Goal: Task Accomplishment & Management: Manage account settings

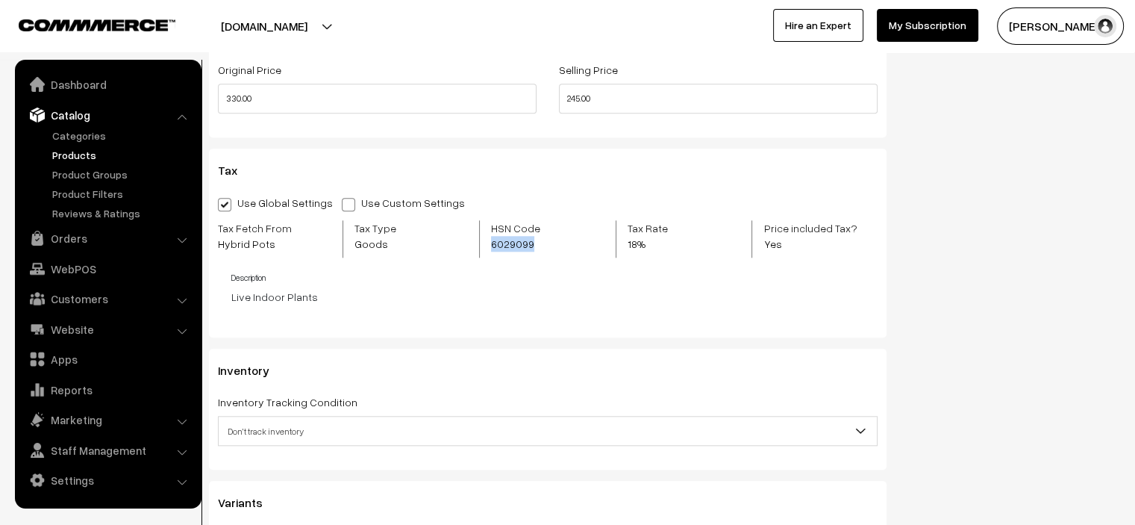
scroll to position [78, 0]
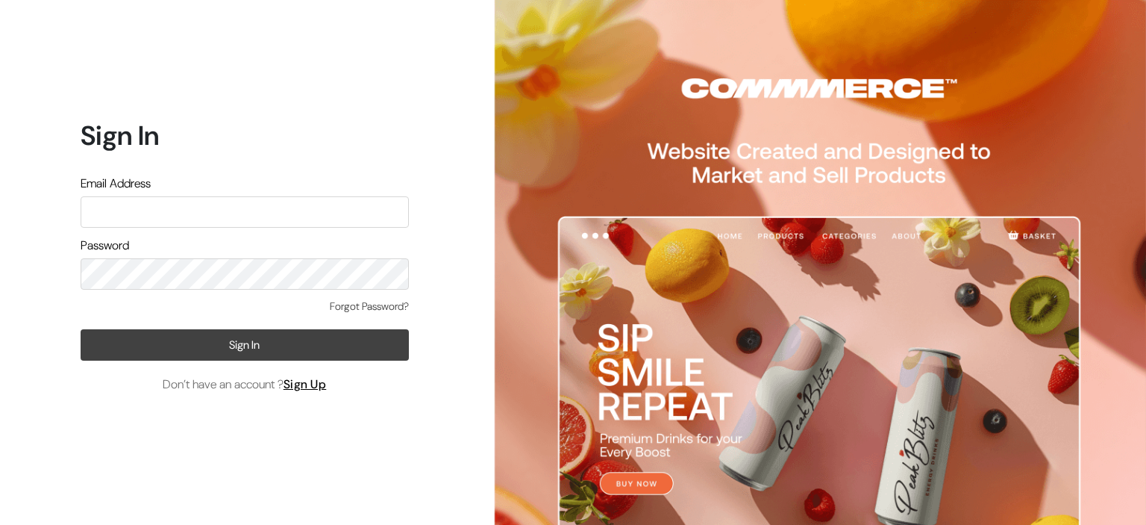
type input "donnyndonny@gmail.com"
click at [228, 356] on button "Sign In" at bounding box center [245, 344] width 328 height 31
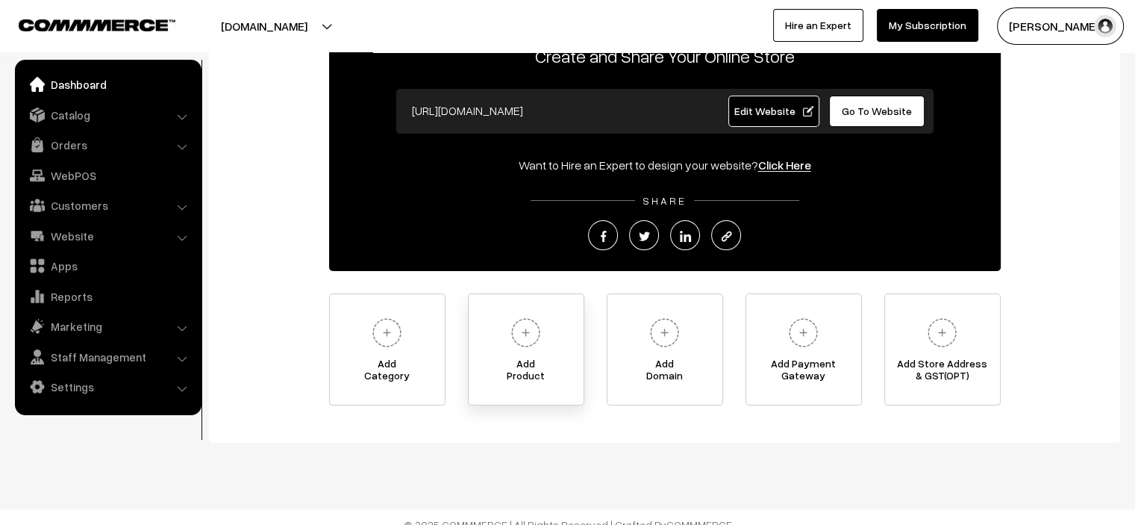
scroll to position [128, 0]
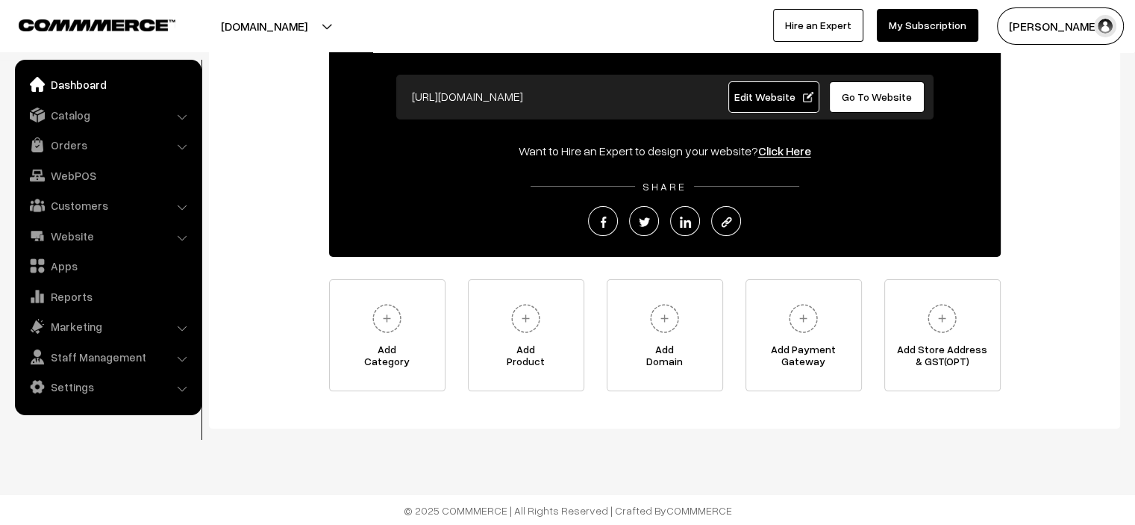
click at [1098, 238] on div "Welcome to your Dashboard Create and Share Your Online Store https://donnyndonn…" at bounding box center [664, 174] width 881 height 433
click at [93, 148] on link "Orders" at bounding box center [108, 144] width 178 height 27
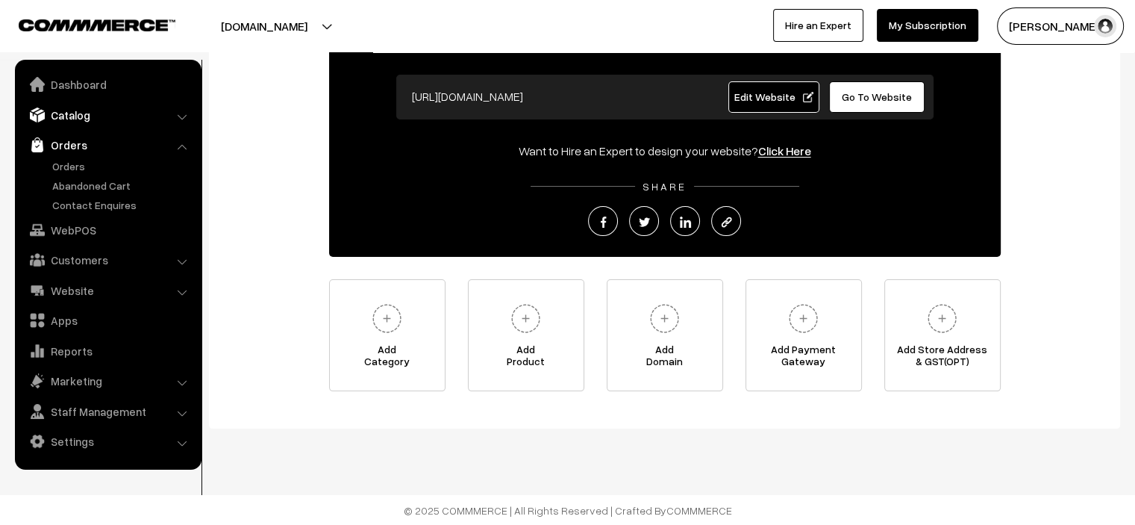
click at [90, 110] on link "Catalog" at bounding box center [108, 114] width 178 height 27
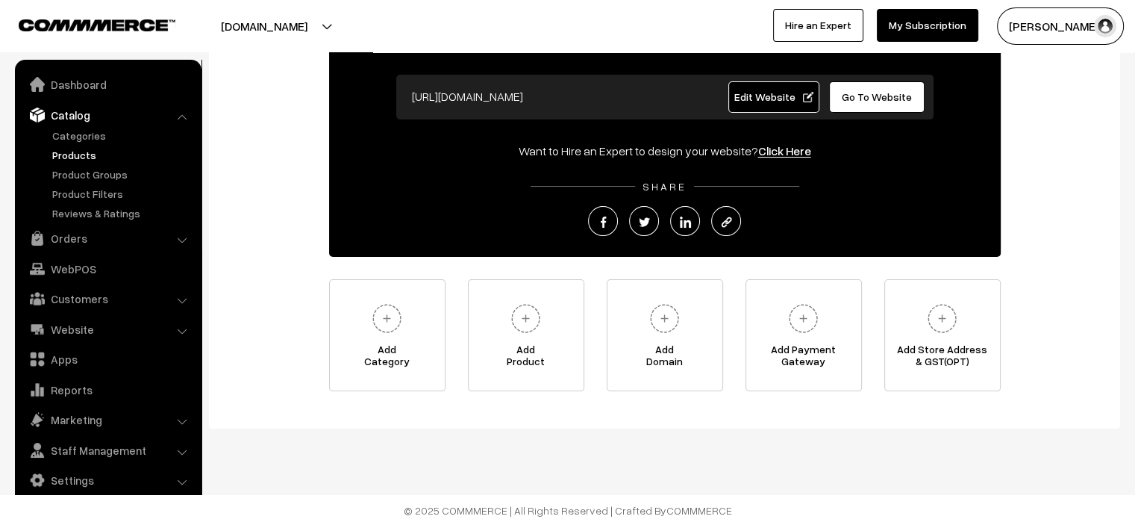
click at [87, 154] on link "Products" at bounding box center [123, 155] width 148 height 16
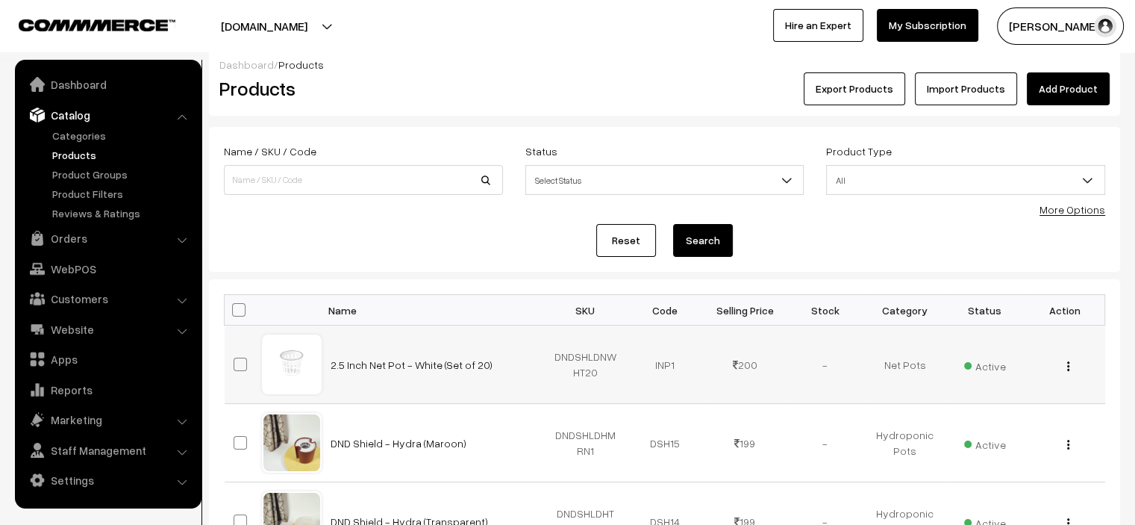
scroll to position [779, 0]
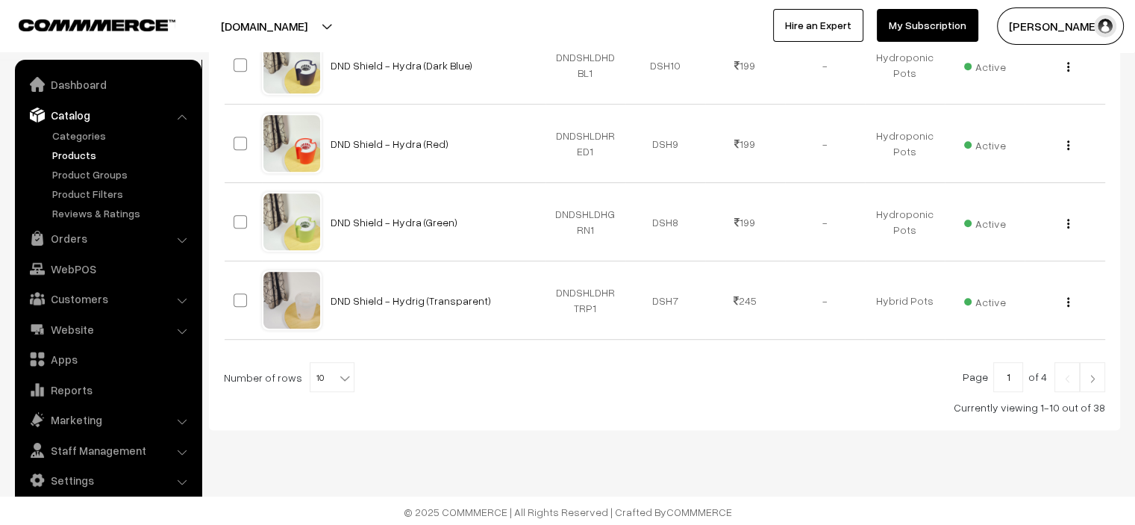
click at [322, 386] on span "10" at bounding box center [331, 378] width 43 height 30
select select "30"
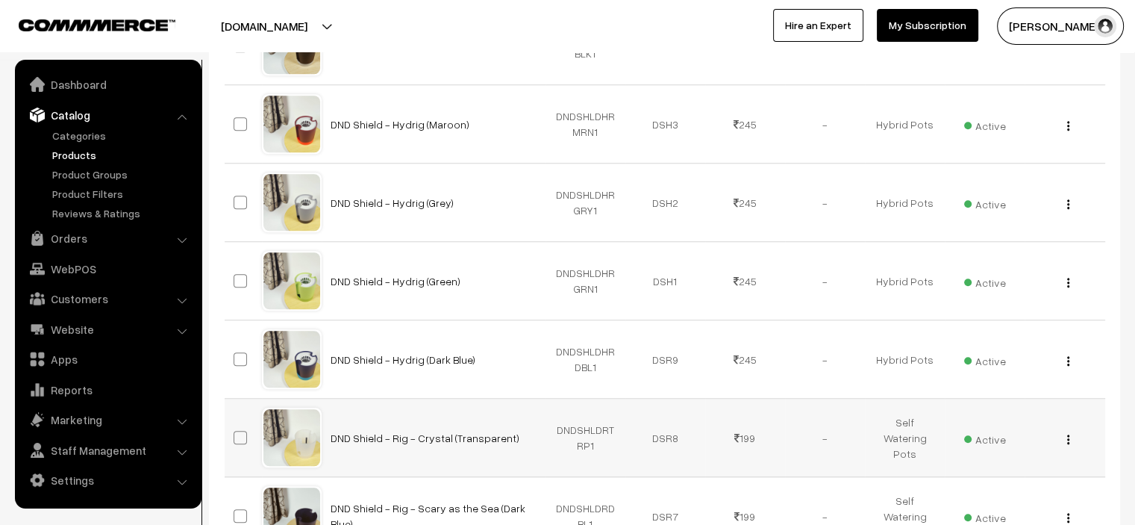
scroll to position [1343, 0]
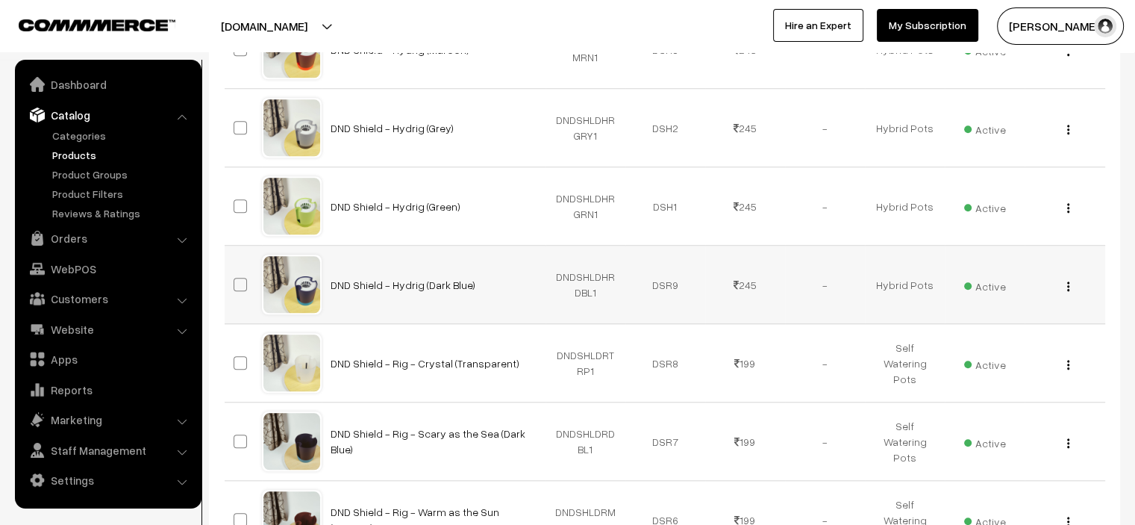
click at [1067, 284] on img "button" at bounding box center [1068, 286] width 2 height 10
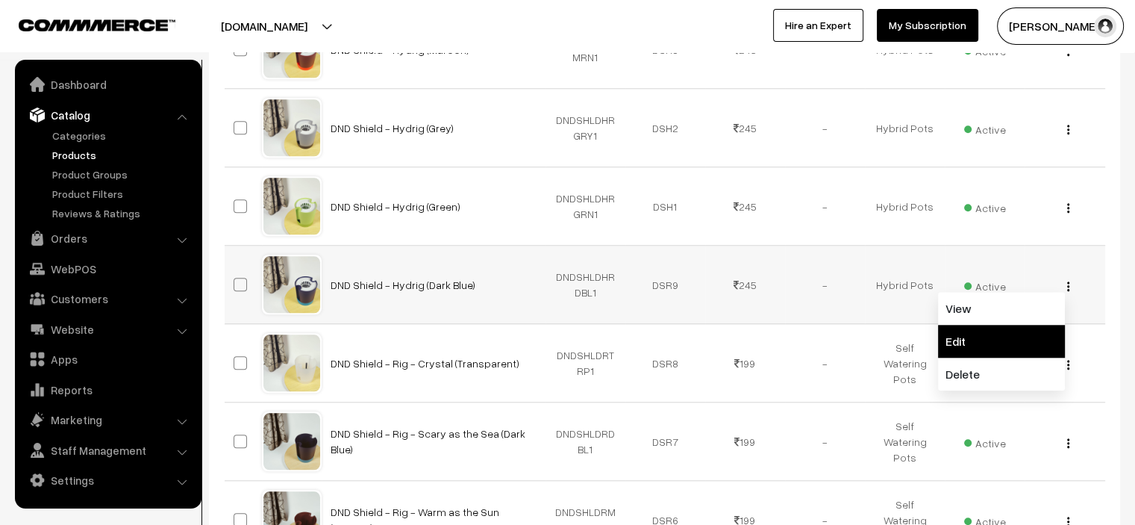
click at [964, 332] on link "Edit" at bounding box center [1001, 341] width 127 height 33
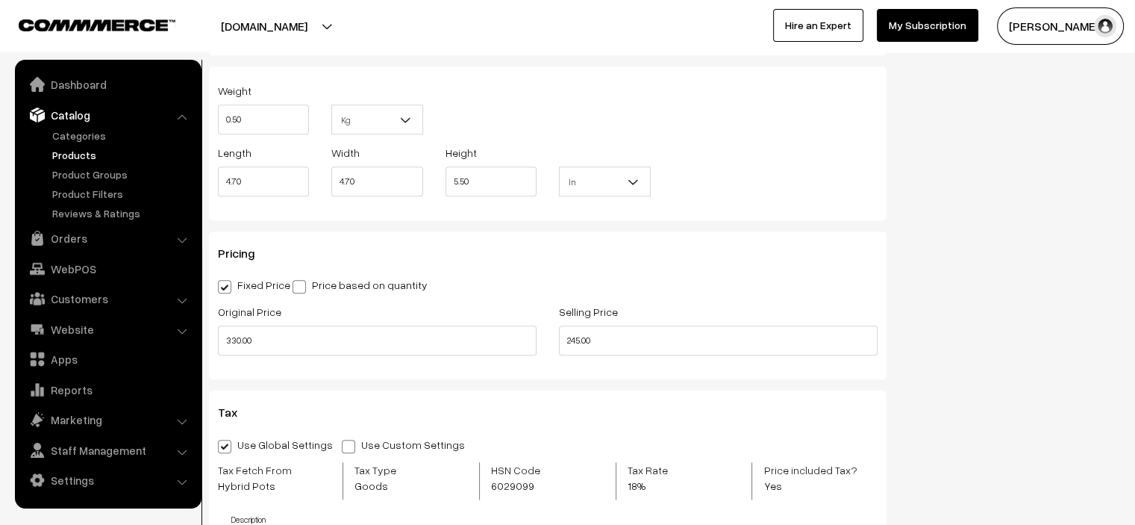
scroll to position [1567, 0]
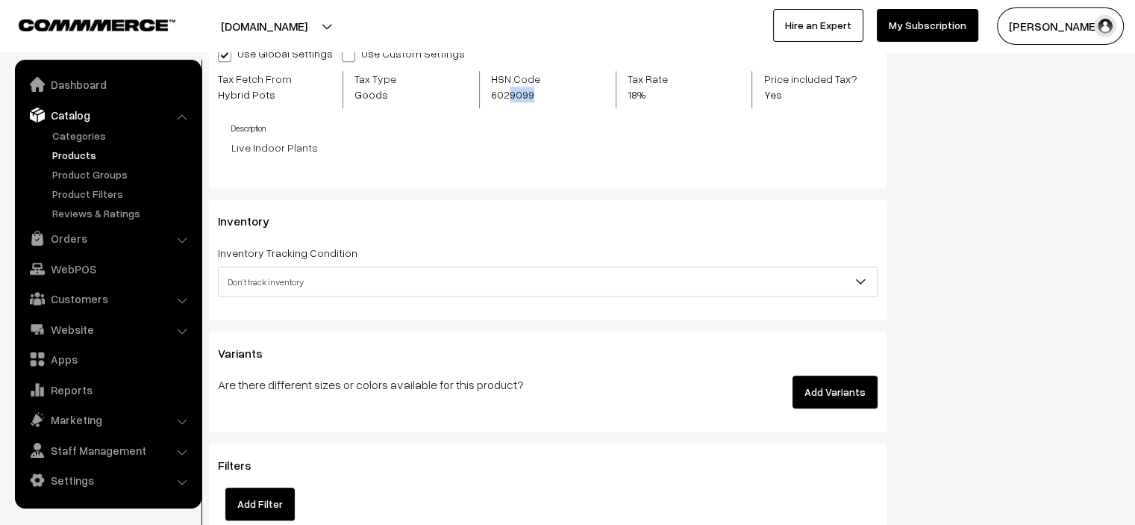
drag, startPoint x: 507, startPoint y: 89, endPoint x: 535, endPoint y: 104, distance: 32.0
click at [539, 100] on span "6029099" at bounding box center [537, 95] width 93 height 16
click at [83, 135] on link "Categories" at bounding box center [123, 136] width 148 height 16
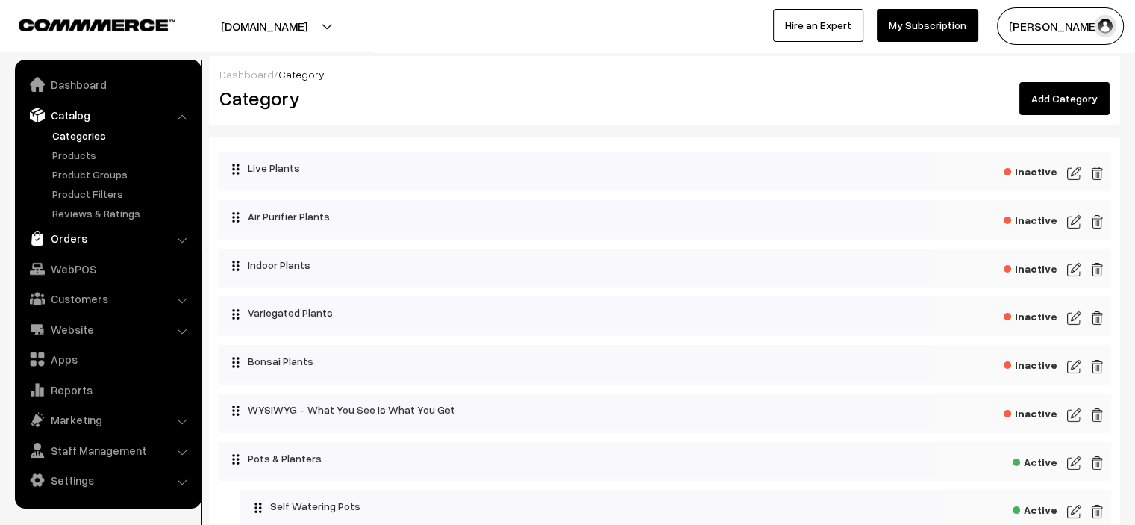
click at [69, 242] on link "Orders" at bounding box center [108, 238] width 178 height 27
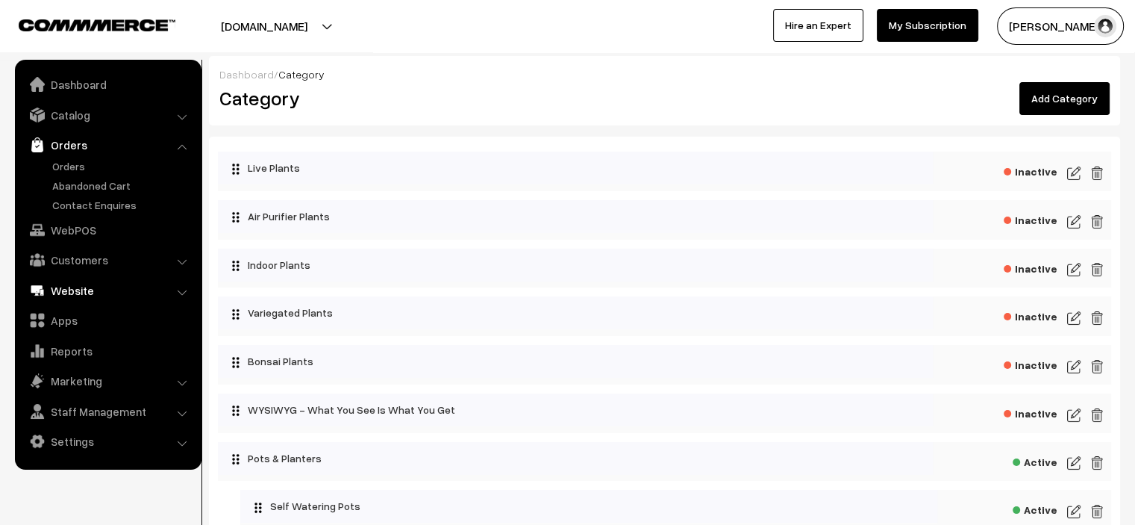
click at [107, 290] on link "Website" at bounding box center [108, 290] width 178 height 27
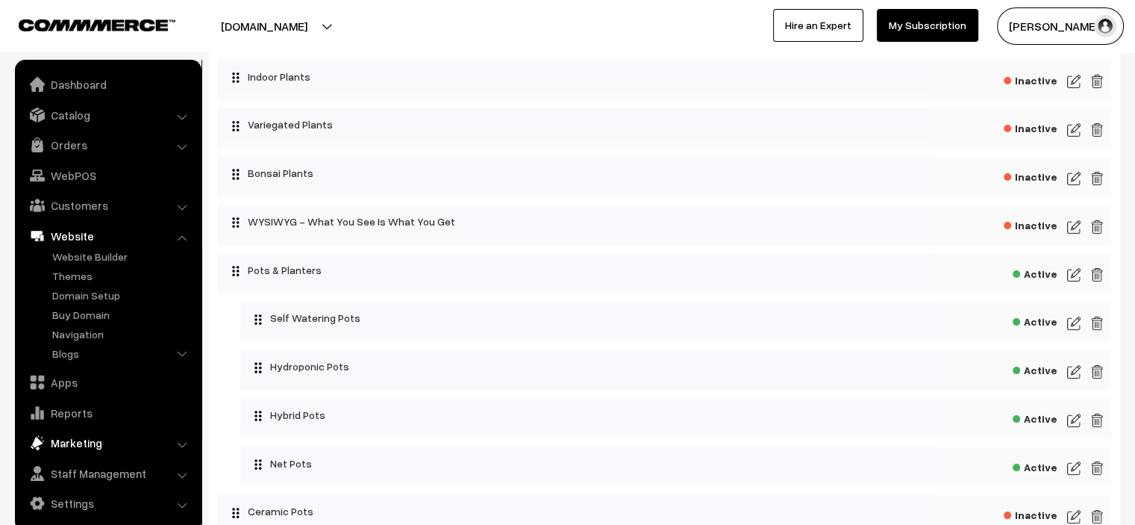
scroll to position [224, 0]
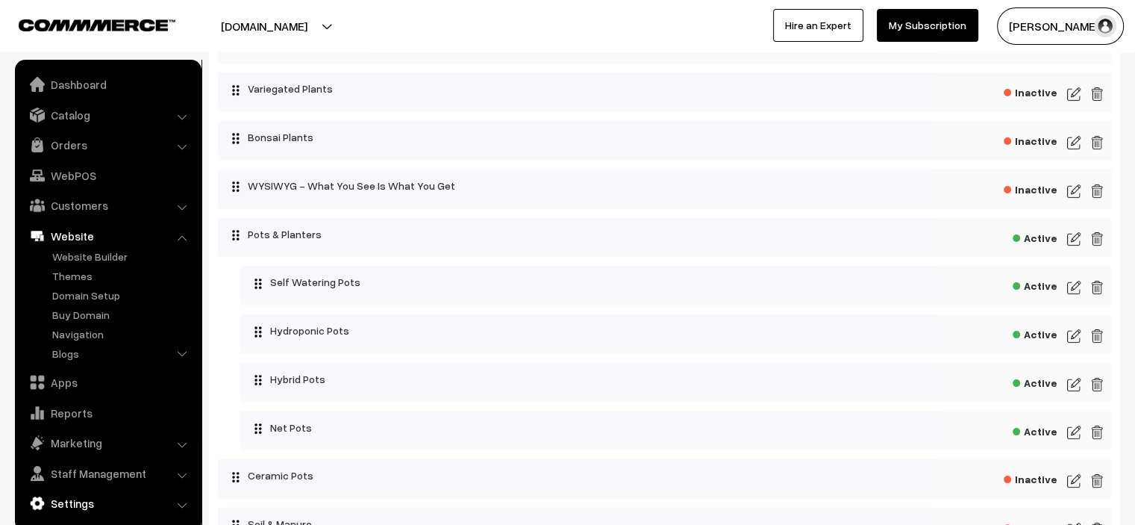
click at [160, 504] on link "Settings" at bounding box center [108, 503] width 178 height 27
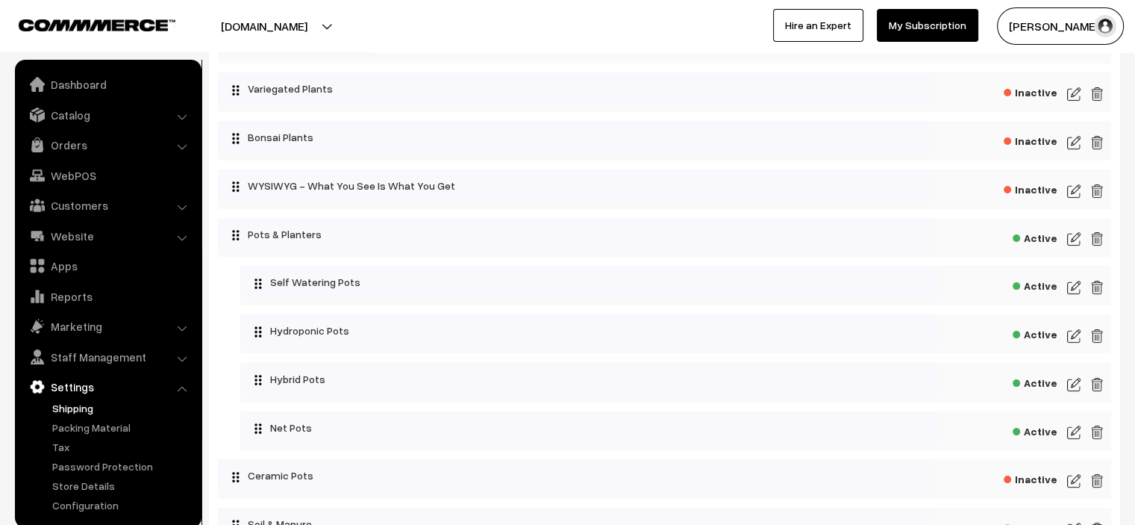
click at [77, 408] on link "Shipping" at bounding box center [123, 408] width 148 height 16
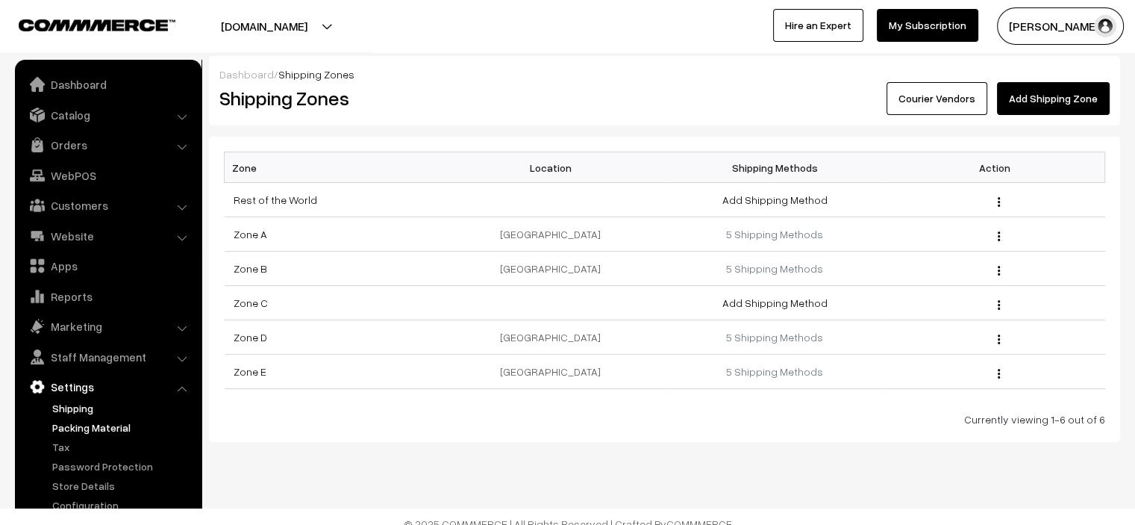
click at [76, 431] on link "Packing Material" at bounding box center [123, 427] width 148 height 16
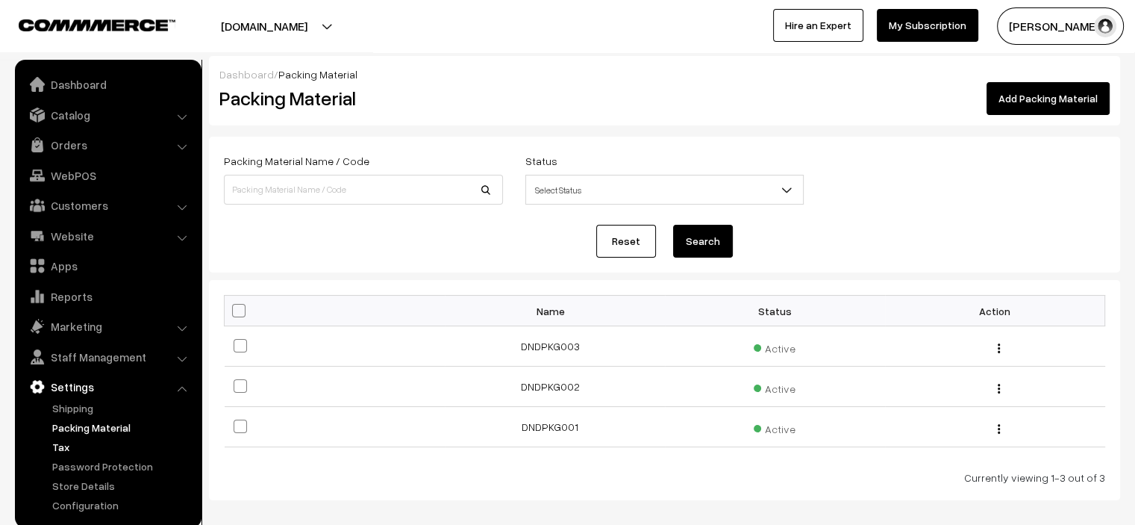
click at [66, 447] on link "Tax" at bounding box center [123, 447] width 148 height 16
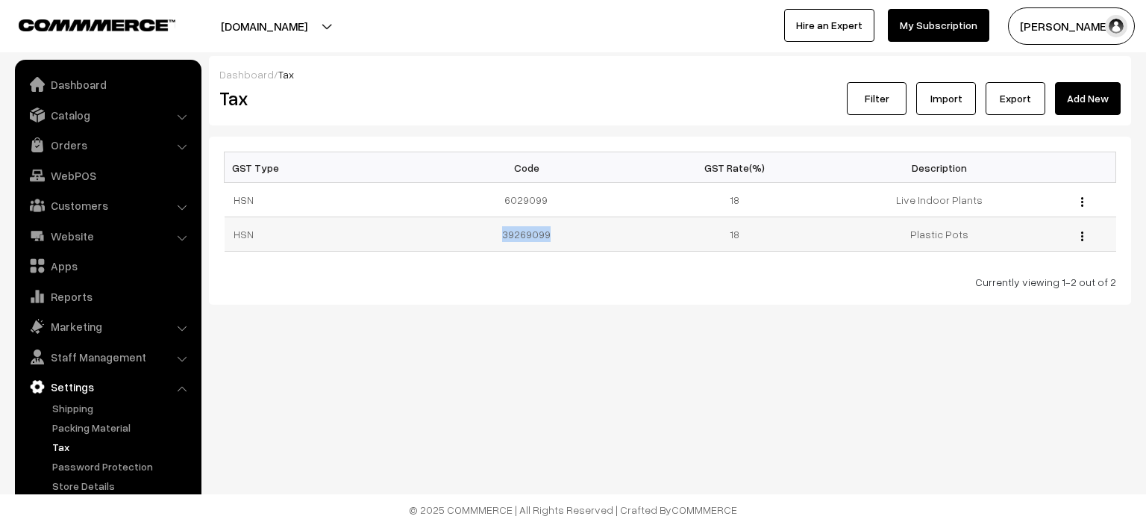
drag, startPoint x: 504, startPoint y: 235, endPoint x: 576, endPoint y: 238, distance: 72.4
click at [576, 238] on td "39269099" at bounding box center [530, 234] width 204 height 34
click at [564, 290] on div "GST Type Code GST Rate(%) Description HSN 6029099 18 Live Indoor Plants Edit De…" at bounding box center [670, 221] width 922 height 168
drag, startPoint x: 978, startPoint y: 237, endPoint x: 895, endPoint y: 242, distance: 83.0
click at [895, 242] on td "Plastic Pots" at bounding box center [939, 234] width 204 height 34
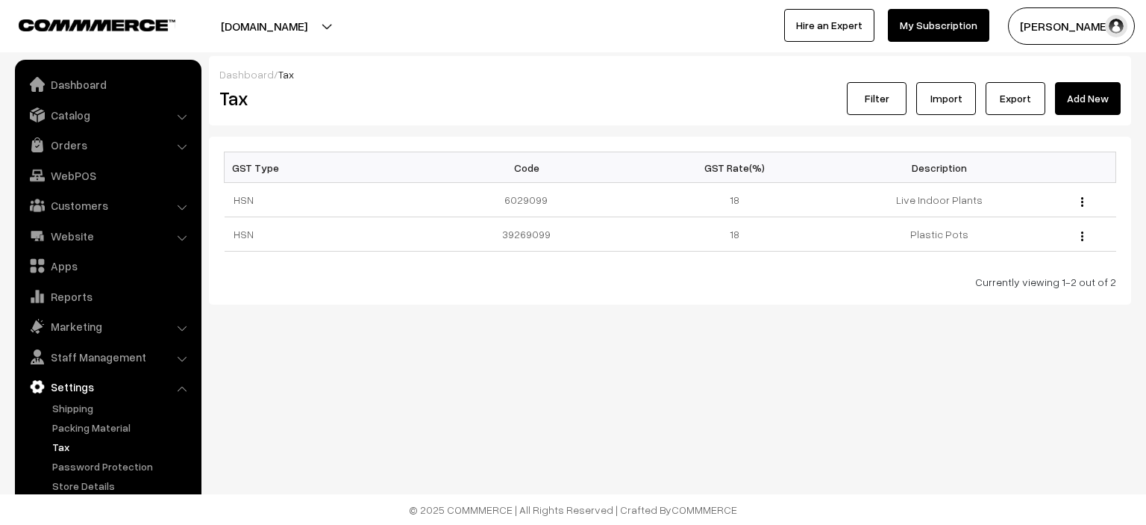
drag, startPoint x: 806, startPoint y: 325, endPoint x: 806, endPoint y: 316, distance: 9.0
click at [806, 323] on div "Dashboard / Tax Tax Filter Import Export Add New GST Type Code GST Rate(%) Desc…" at bounding box center [573, 200] width 1146 height 401
click at [78, 147] on link "Orders" at bounding box center [108, 144] width 178 height 27
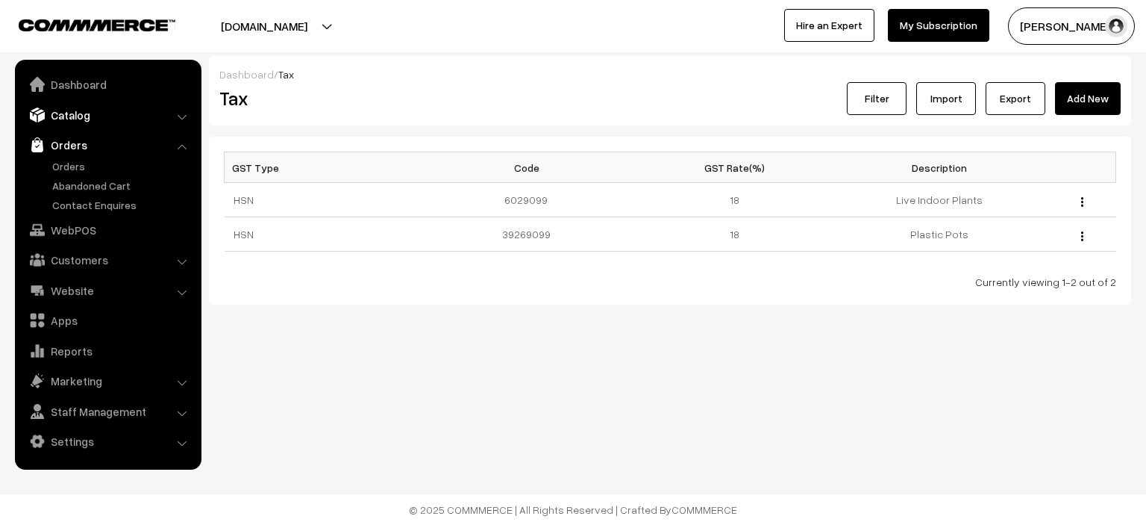
click at [87, 109] on link "Catalog" at bounding box center [108, 114] width 178 height 27
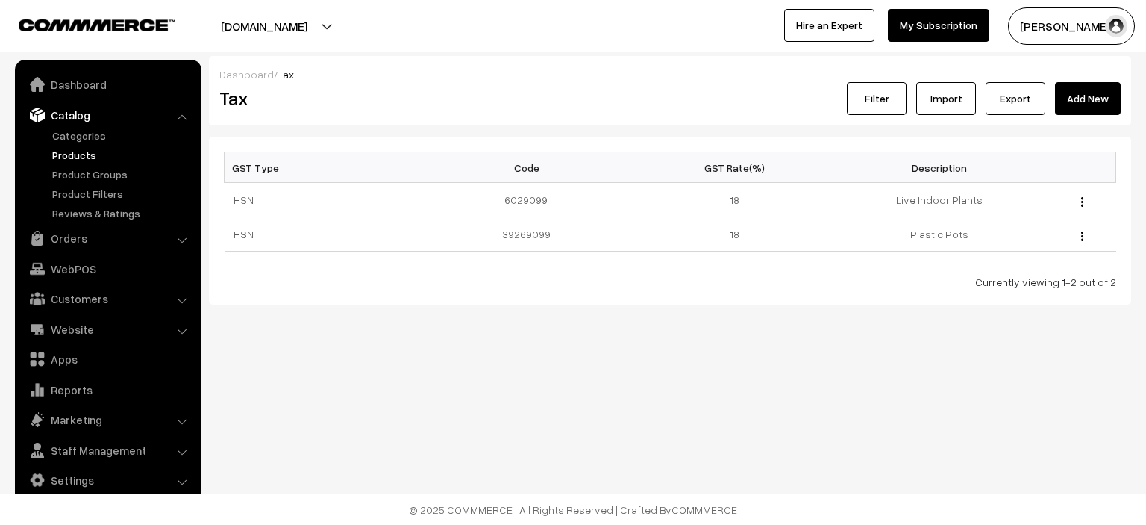
click at [89, 153] on link "Products" at bounding box center [123, 155] width 148 height 16
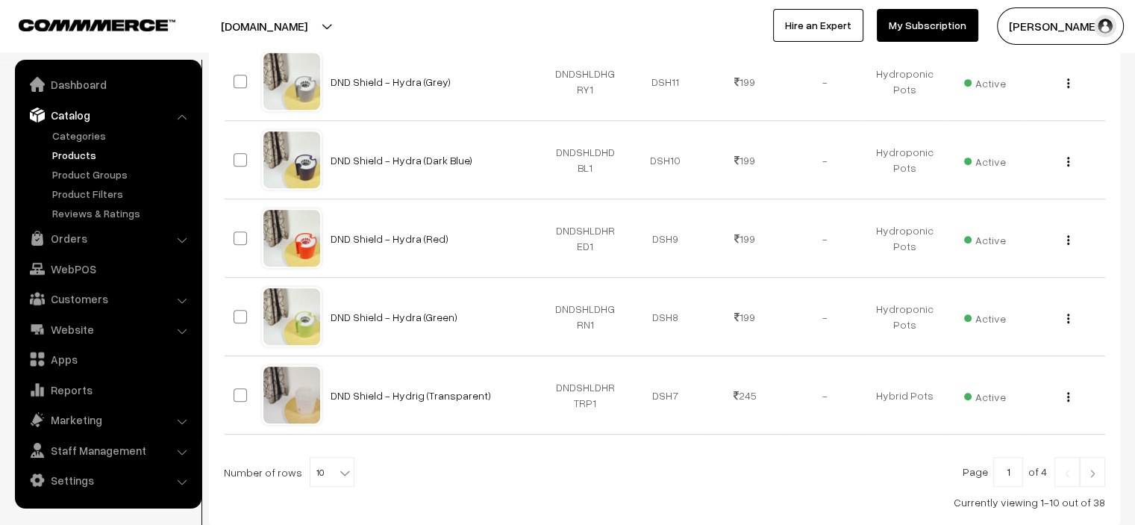
scroll to position [779, 0]
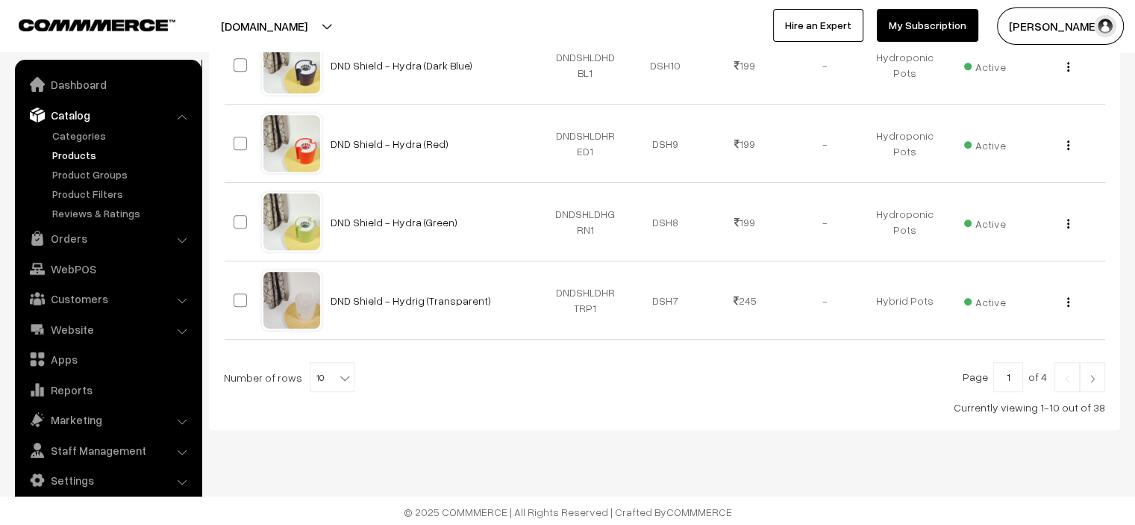
click at [319, 387] on span "10" at bounding box center [331, 378] width 43 height 30
select select "30"
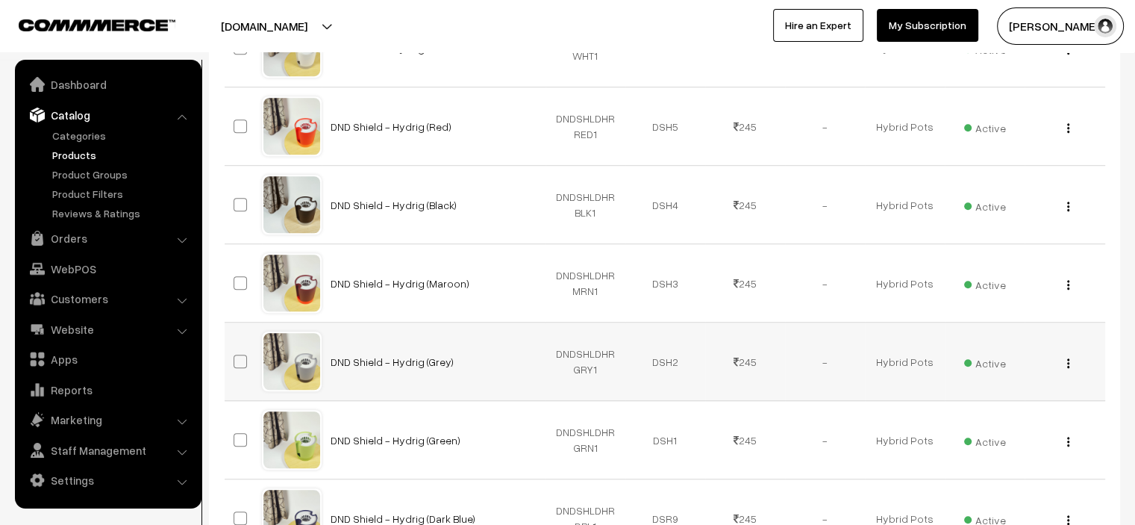
scroll to position [1269, 0]
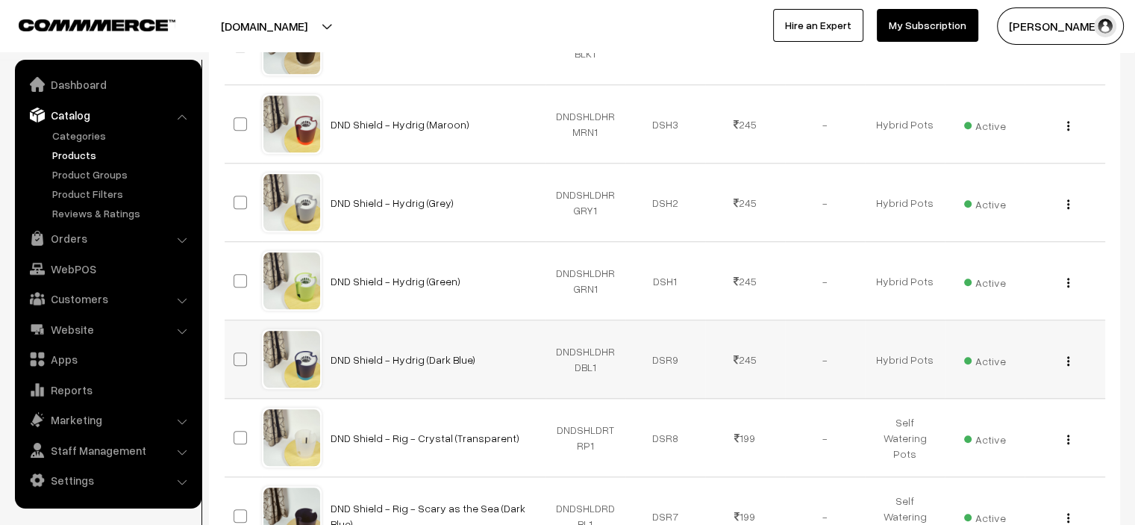
click at [1069, 354] on button "button" at bounding box center [1068, 360] width 4 height 12
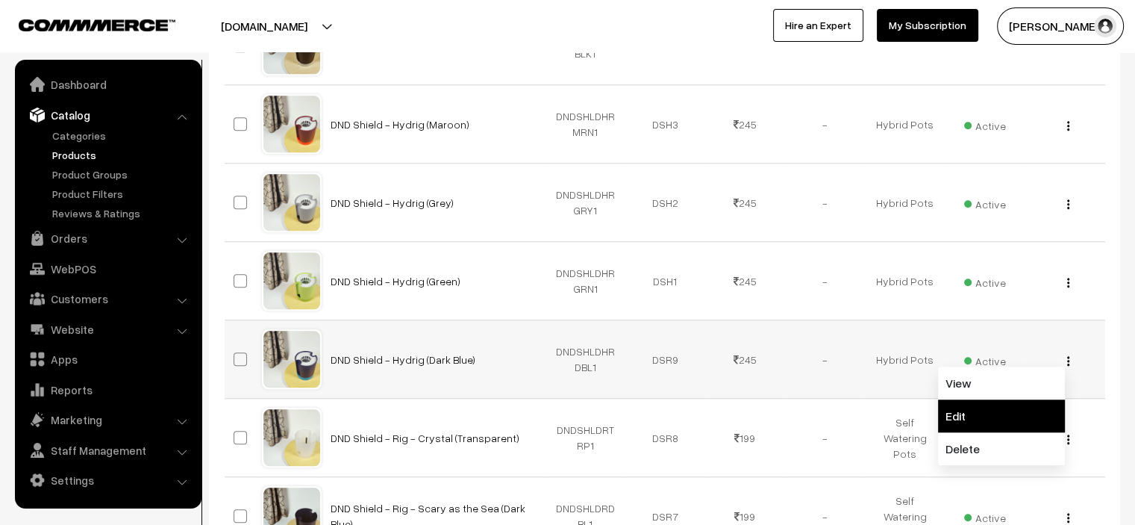
click at [978, 413] on link "Edit" at bounding box center [1001, 415] width 127 height 33
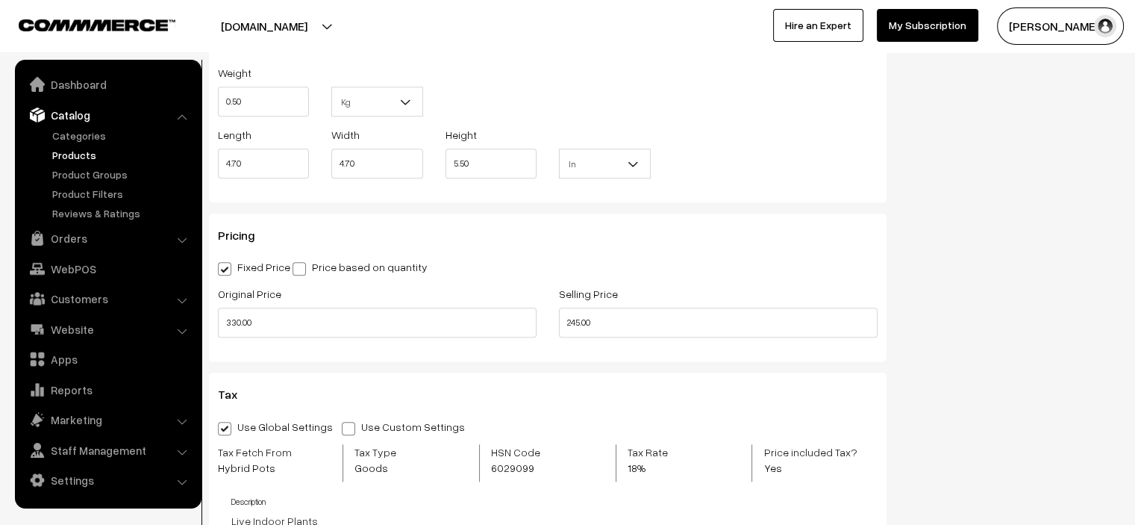
scroll to position [1269, 0]
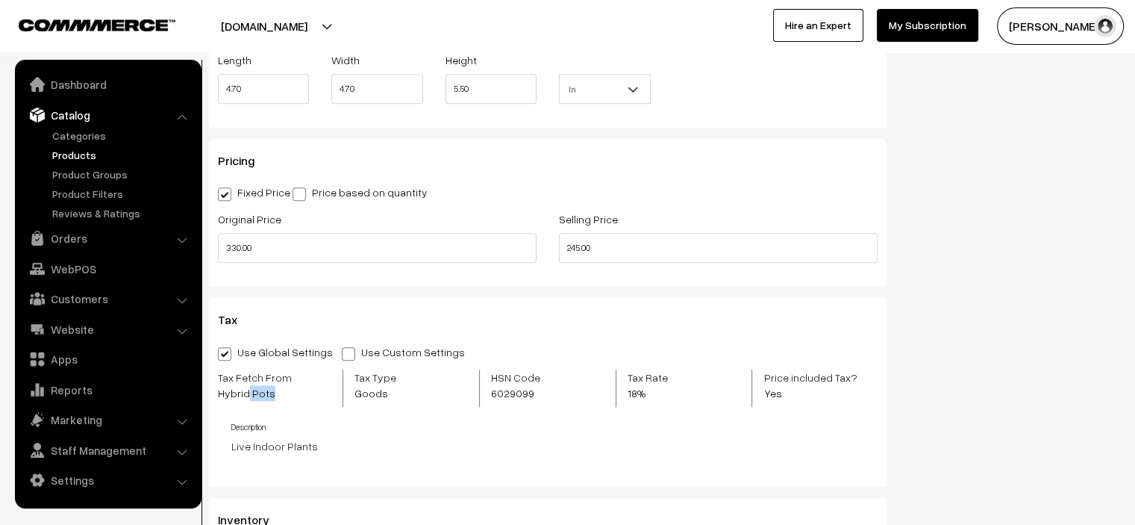
drag, startPoint x: 245, startPoint y: 392, endPoint x: 272, endPoint y: 390, distance: 27.0
click at [272, 390] on span "Hybrid Pots" at bounding box center [274, 393] width 113 height 16
drag, startPoint x: 357, startPoint y: 385, endPoint x: 381, endPoint y: 386, distance: 24.6
click at [381, 386] on span "Goods" at bounding box center [391, 393] width 75 height 16
click at [500, 390] on span "6029099" at bounding box center [537, 393] width 93 height 16
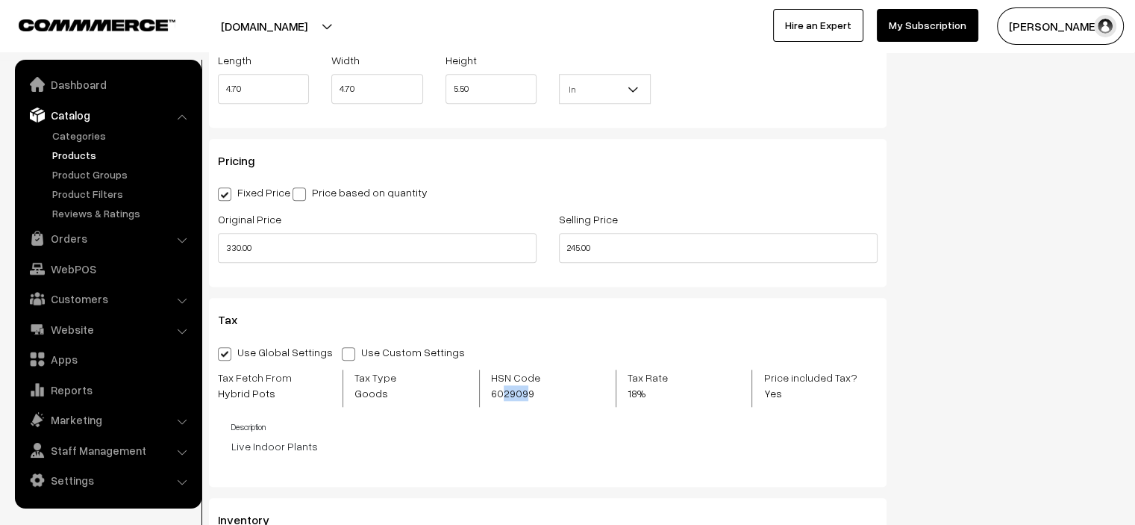
drag, startPoint x: 502, startPoint y: 390, endPoint x: 522, endPoint y: 393, distance: 20.5
click at [522, 393] on span "6029099" at bounding box center [537, 393] width 93 height 16
click at [342, 353] on span at bounding box center [348, 353] width 13 height 13
click at [342, 353] on input "Use Custom Settings" at bounding box center [347, 351] width 10 height 10
radio input "true"
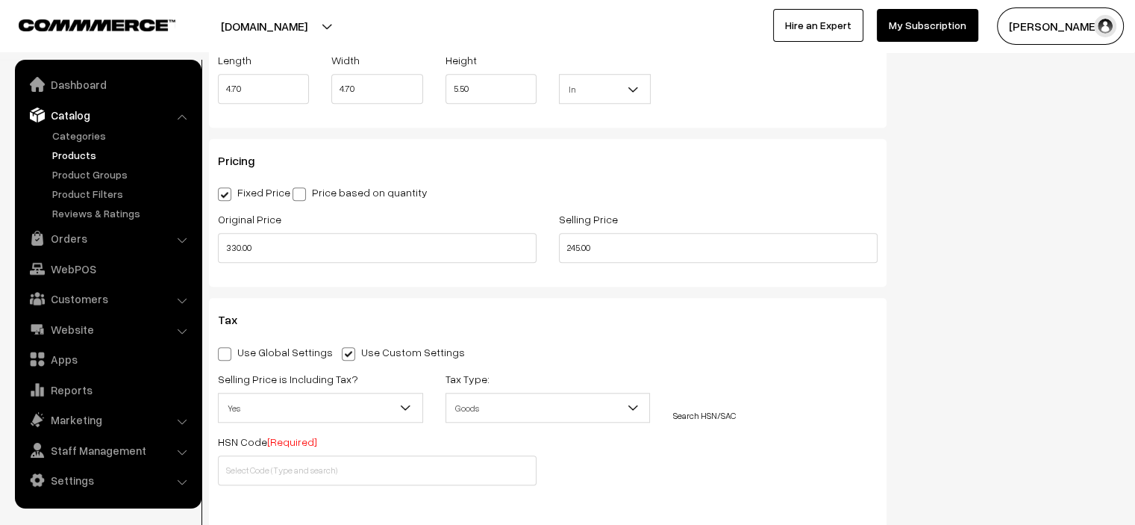
scroll to position [1343, 0]
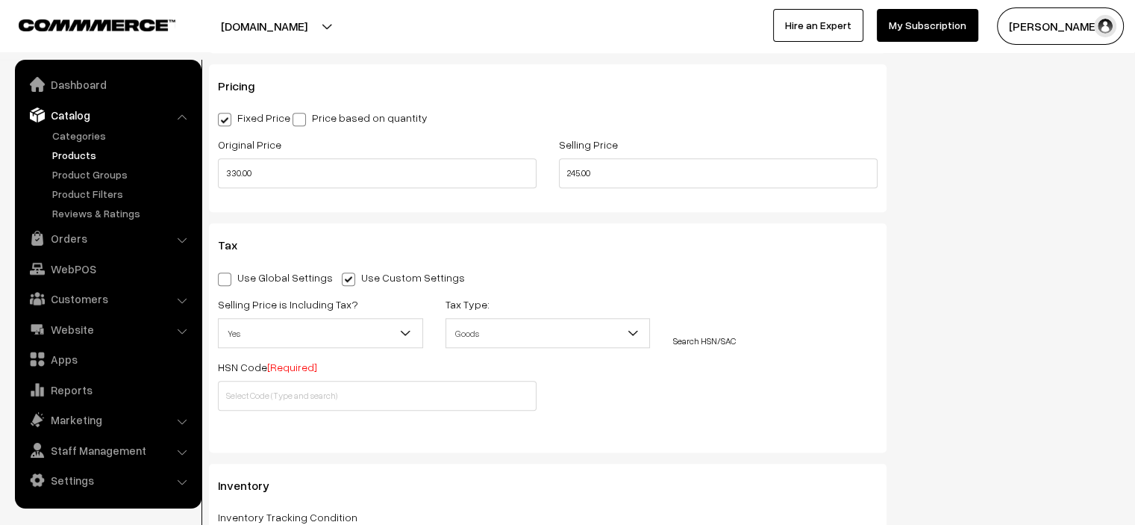
click at [222, 275] on span at bounding box center [224, 278] width 13 height 13
click at [222, 275] on input "Use Global Settings" at bounding box center [223, 277] width 10 height 10
radio input "true"
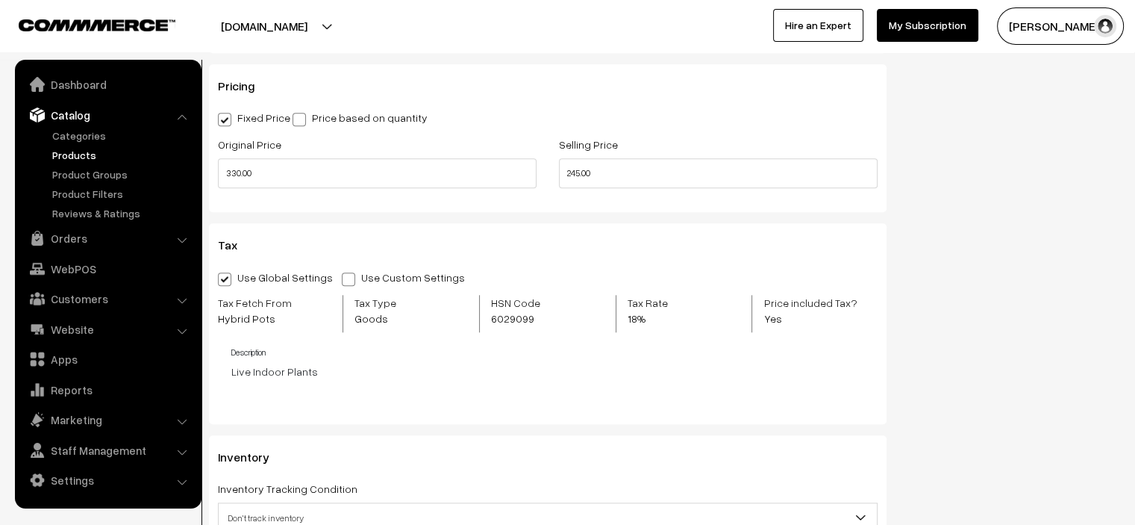
click at [367, 323] on span "Goods" at bounding box center [391, 318] width 75 height 16
drag, startPoint x: 236, startPoint y: 377, endPoint x: 290, endPoint y: 375, distance: 53.8
click at [287, 375] on p "Live Indoor Plants" at bounding box center [554, 371] width 647 height 16
click at [324, 374] on p "Live Indoor Plants" at bounding box center [554, 371] width 647 height 16
drag, startPoint x: 324, startPoint y: 374, endPoint x: 344, endPoint y: 371, distance: 20.4
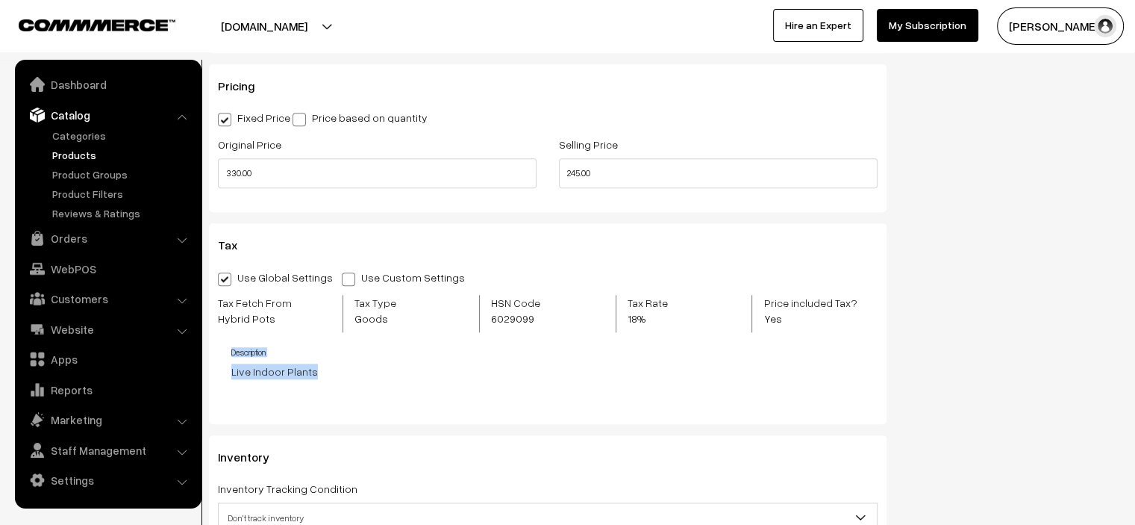
click at [324, 374] on p "Live Indoor Plants" at bounding box center [554, 371] width 647 height 16
click at [82, 472] on link "Settings" at bounding box center [108, 479] width 178 height 27
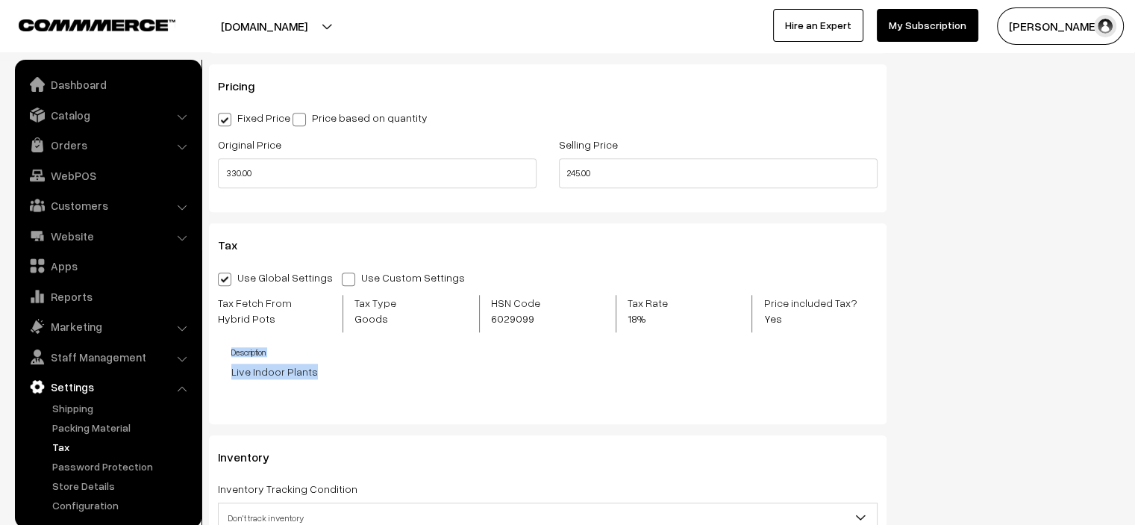
click at [67, 448] on link "Tax" at bounding box center [123, 447] width 148 height 16
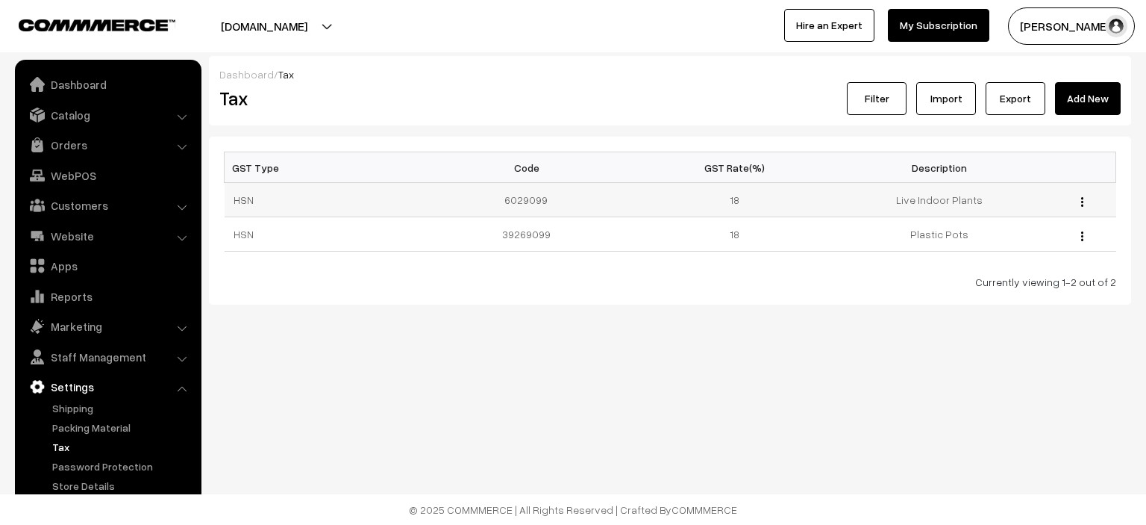
click at [1078, 200] on div "Edit Delete" at bounding box center [1079, 200] width 57 height 16
click at [1081, 200] on img "button" at bounding box center [1082, 202] width 2 height 10
drag, startPoint x: 833, startPoint y: 286, endPoint x: 879, endPoint y: 280, distance: 46.7
click at [833, 286] on div "Currently viewing 1-2 out of 2" at bounding box center [670, 282] width 893 height 16
click at [1078, 236] on div "Edit Delete" at bounding box center [1079, 234] width 57 height 16
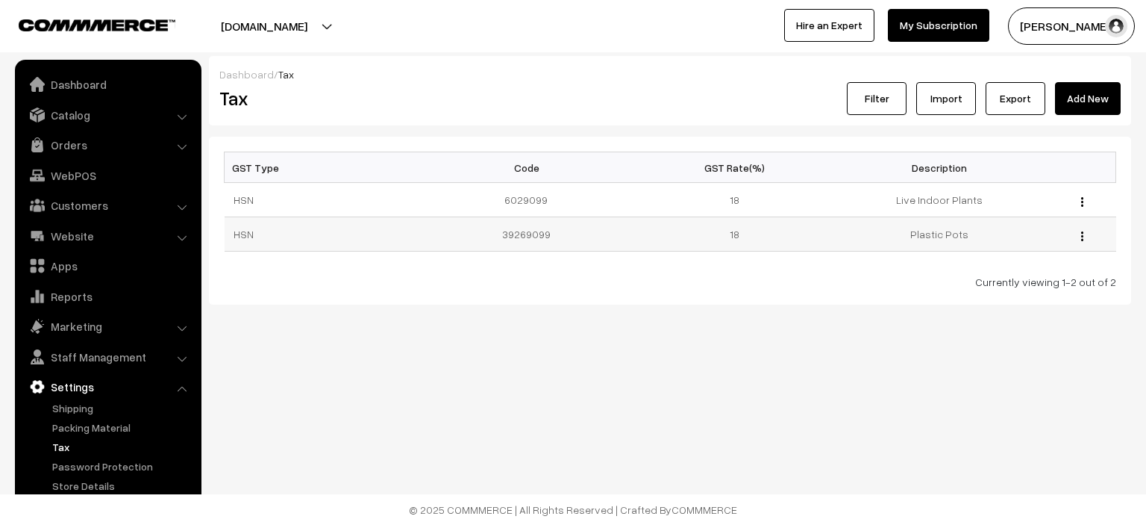
click at [1082, 236] on img "button" at bounding box center [1082, 236] width 2 height 10
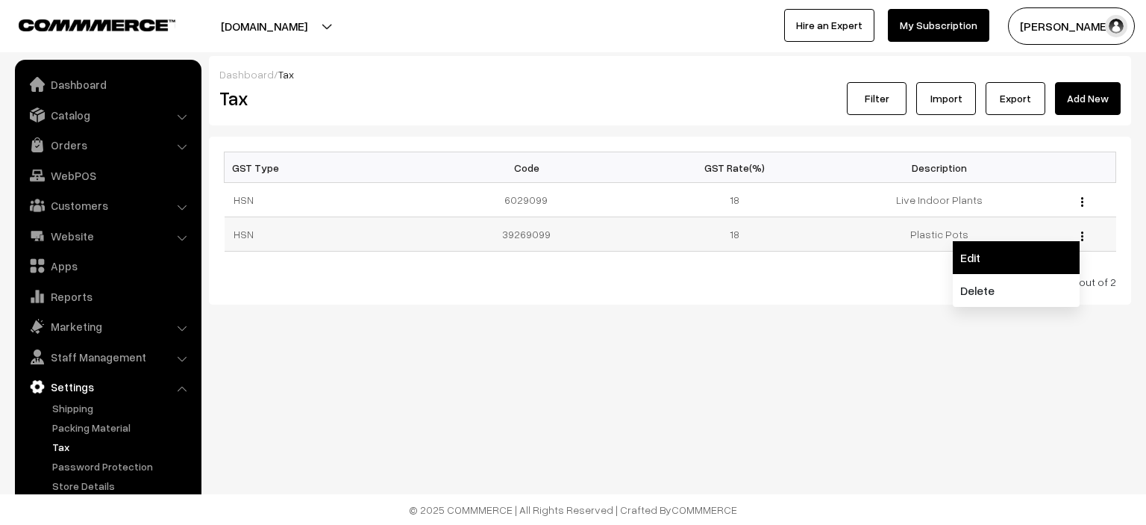
click at [1025, 248] on link "Edit" at bounding box center [1016, 257] width 127 height 33
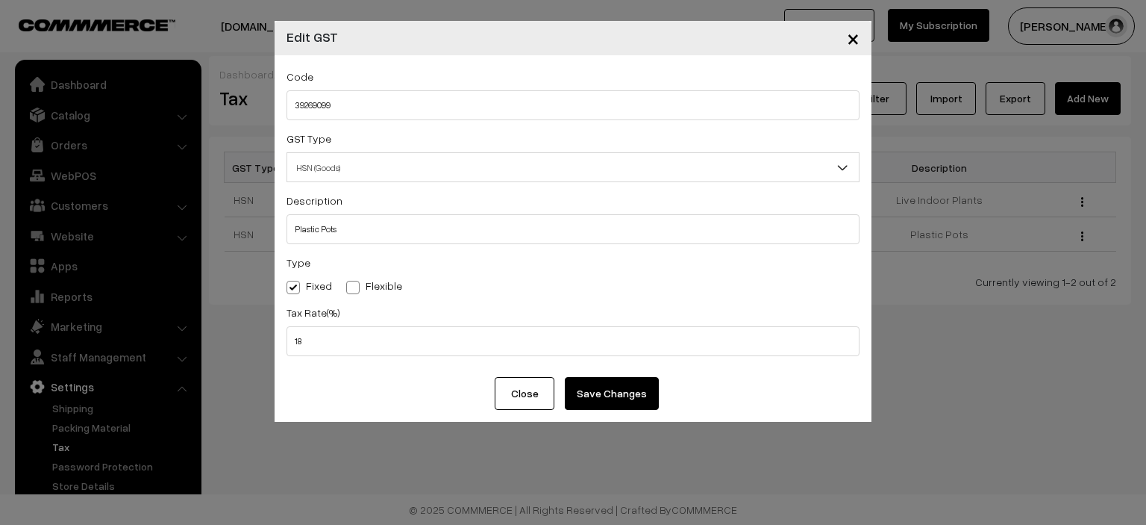
click at [852, 40] on span "×" at bounding box center [853, 38] width 13 height 28
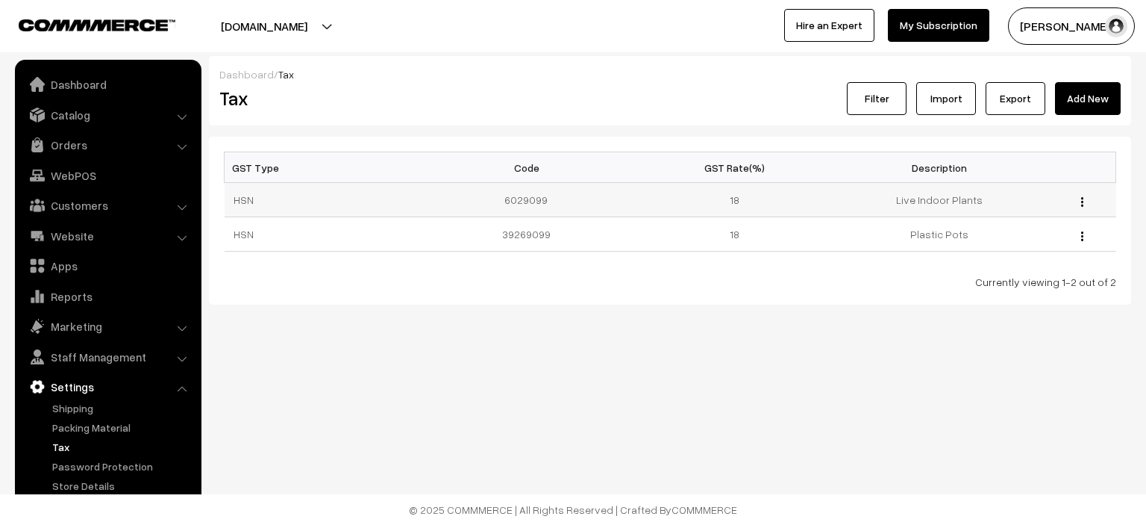
click at [1080, 199] on div "Edit Delete" at bounding box center [1079, 200] width 57 height 16
click at [1084, 204] on img "button" at bounding box center [1082, 202] width 2 height 10
click at [977, 246] on link "Delete" at bounding box center [1016, 256] width 127 height 33
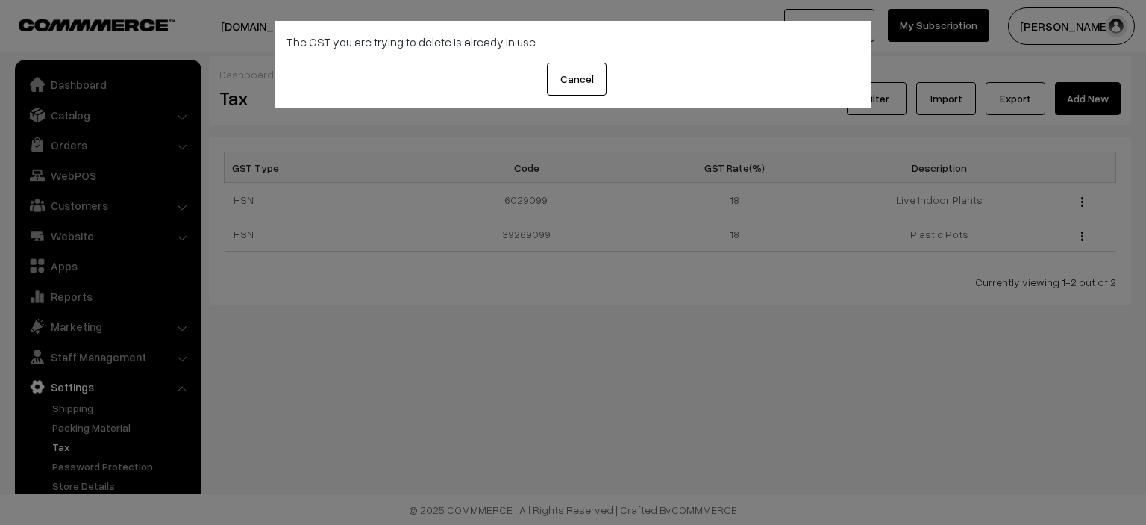
click at [566, 79] on button "Cancel" at bounding box center [577, 79] width 60 height 33
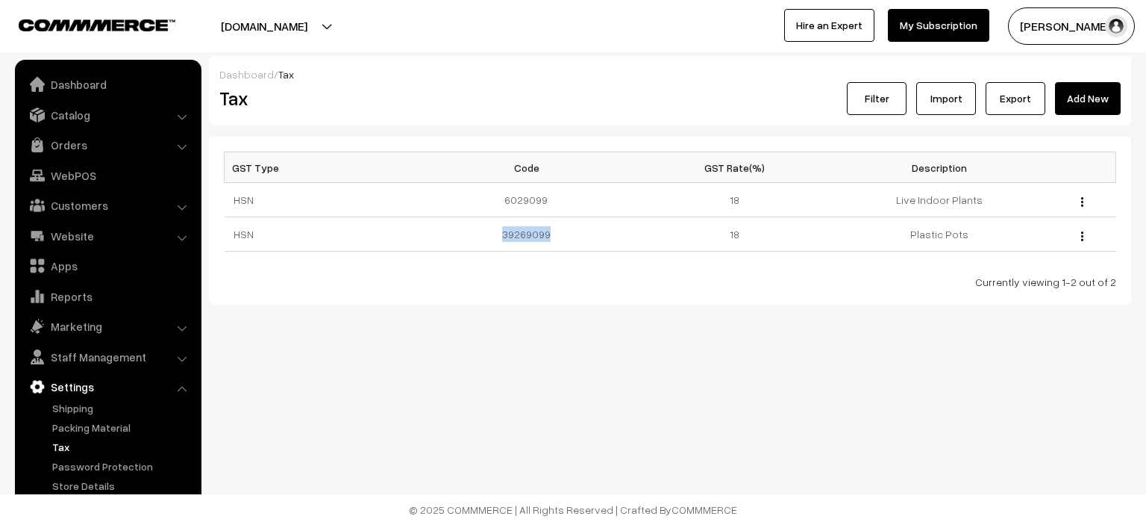
drag, startPoint x: 491, startPoint y: 243, endPoint x: 605, endPoint y: 250, distance: 114.4
click at [607, 245] on td "39269099" at bounding box center [530, 234] width 204 height 34
click at [547, 307] on div "Dashboard / Tax Tax Filter Import Export Add New GST Type Code GST Rate(%) Desc…" at bounding box center [573, 200] width 1146 height 401
click at [113, 465] on link "Password Protection" at bounding box center [123, 466] width 148 height 16
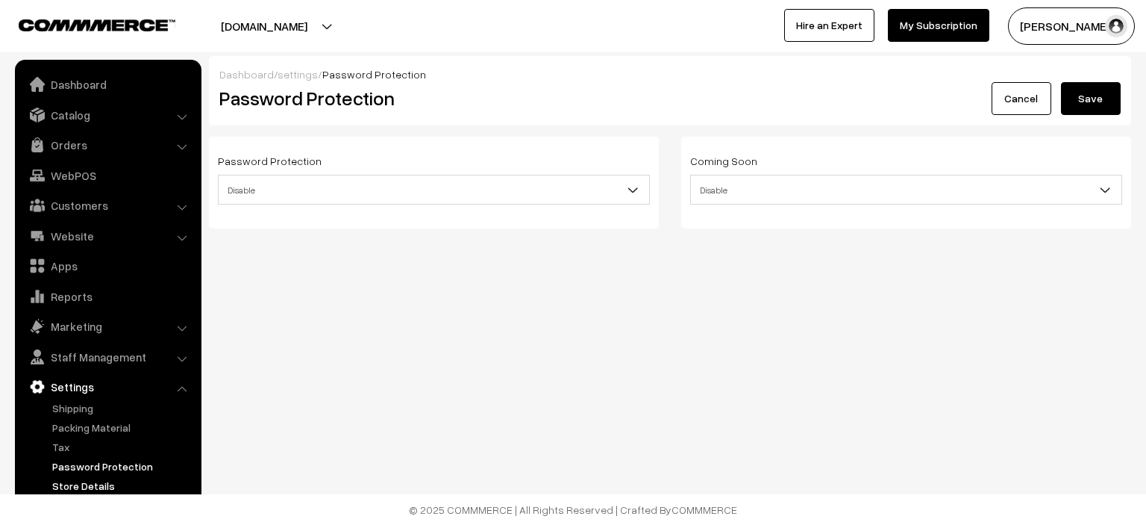
click at [101, 485] on link "Store Details" at bounding box center [123, 486] width 148 height 16
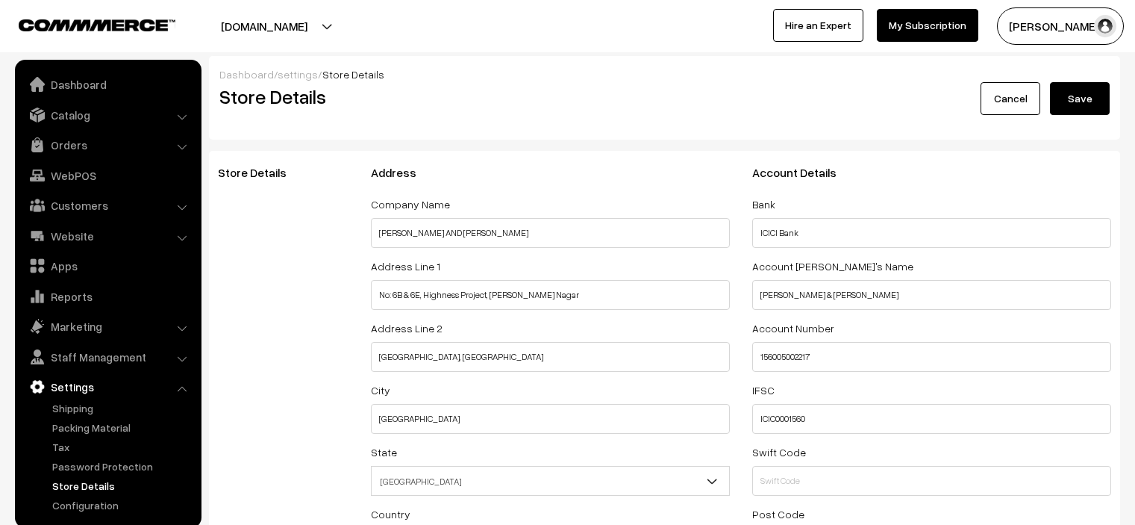
select select "99"
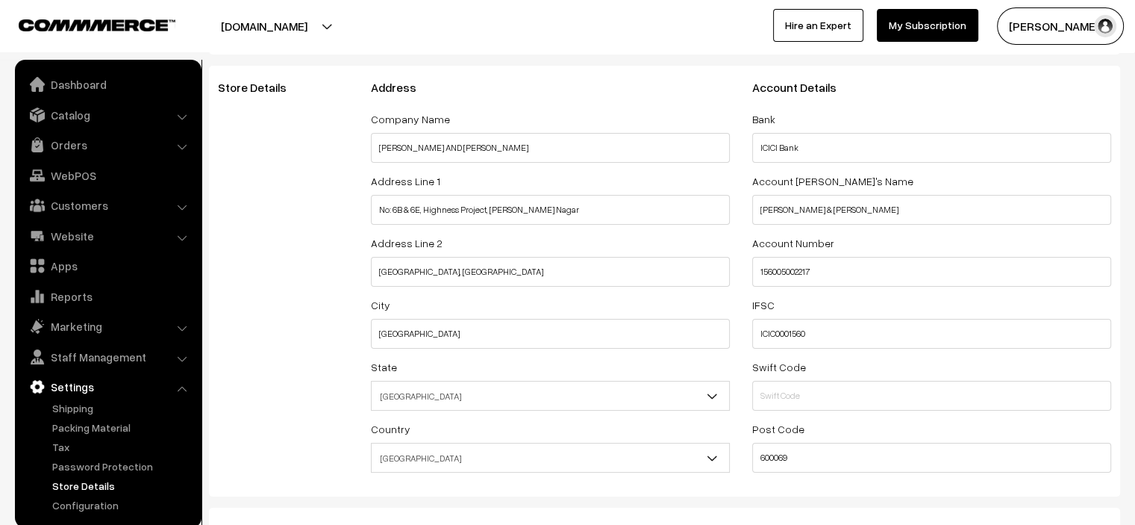
scroll to position [149, 0]
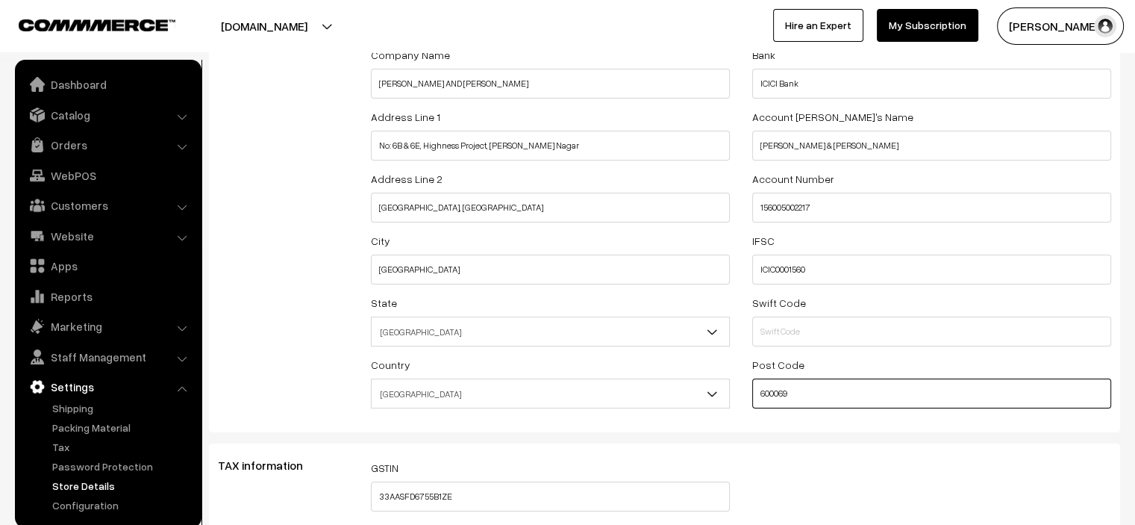
drag, startPoint x: 776, startPoint y: 396, endPoint x: 802, endPoint y: 396, distance: 26.1
click at [802, 396] on input "600069" at bounding box center [931, 393] width 359 height 30
type input "600056"
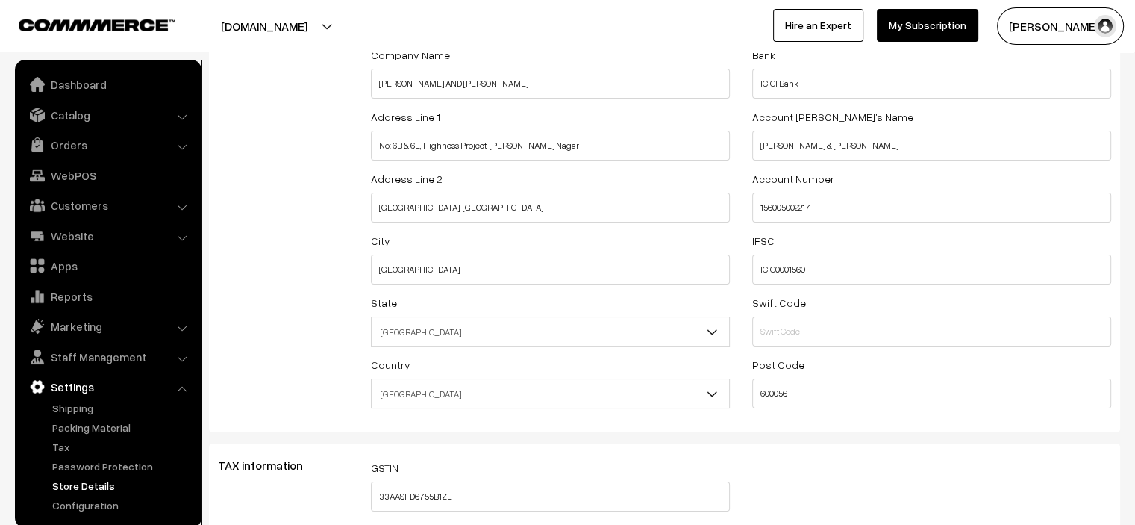
click at [793, 413] on div "VAT Service Tax Account Details Bank ICICI Bank Account holder's Name DONNY & D…" at bounding box center [931, 216] width 381 height 401
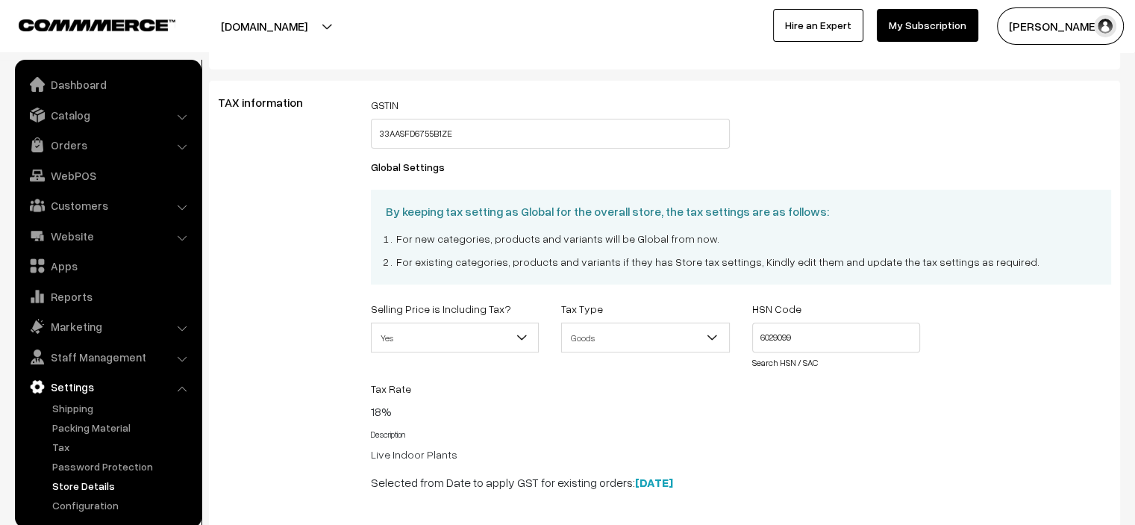
scroll to position [597, 0]
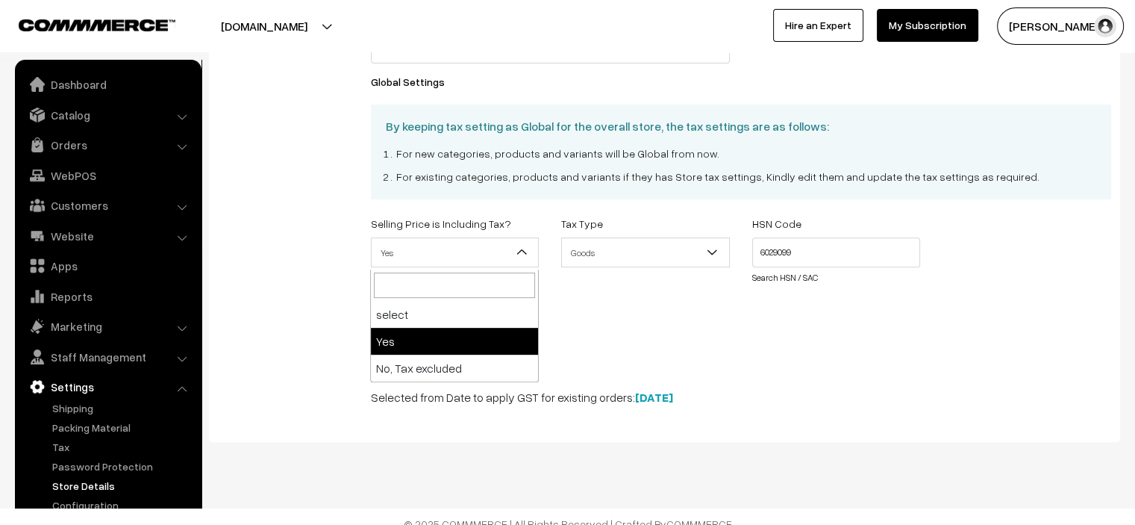
click at [522, 263] on span at bounding box center [527, 256] width 15 height 37
drag, startPoint x: 603, startPoint y: 343, endPoint x: 623, endPoint y: 289, distance: 57.4
click at [603, 343] on div "By keeping tax setting as Global for the overall store, the tax settings are as…" at bounding box center [741, 245] width 763 height 283
click at [634, 243] on span "Goods" at bounding box center [645, 253] width 167 height 26
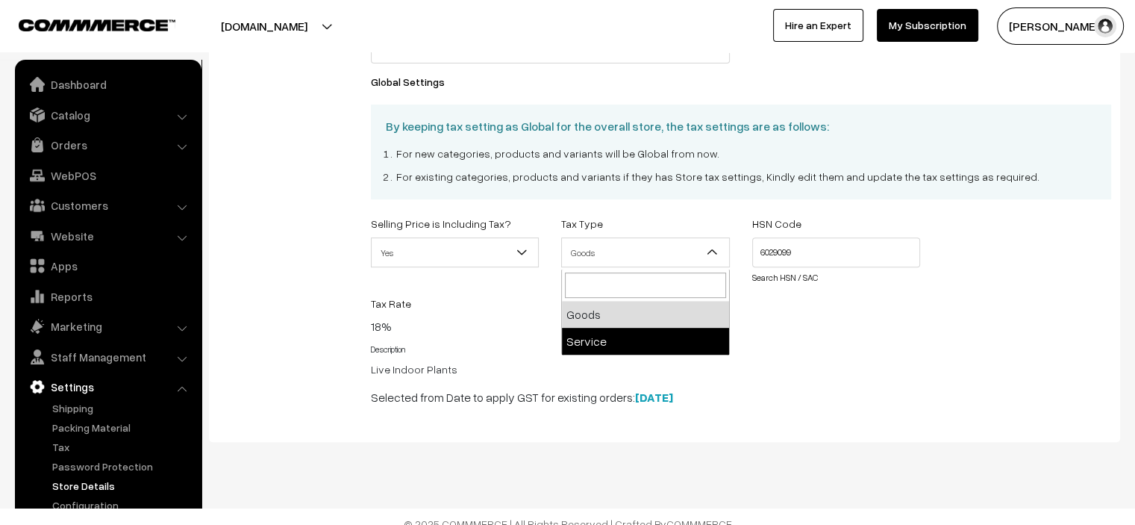
select select "2"
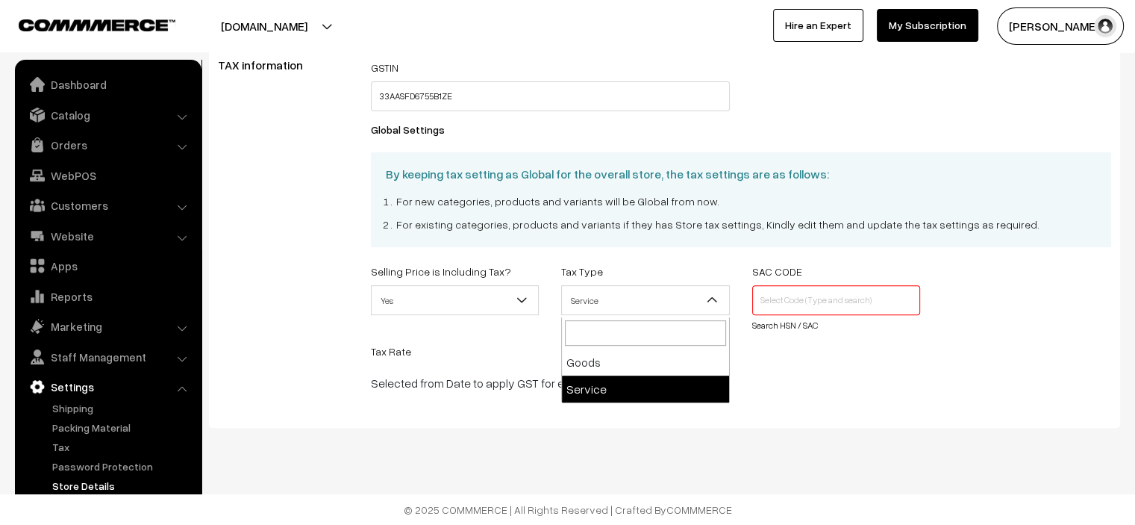
click at [624, 299] on span "Service" at bounding box center [645, 300] width 167 height 26
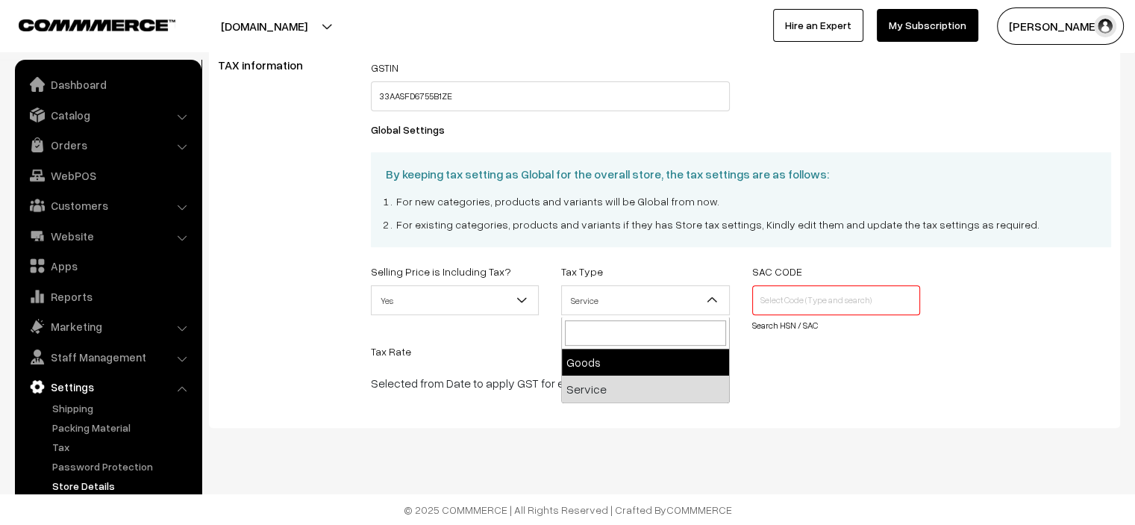
select select "1"
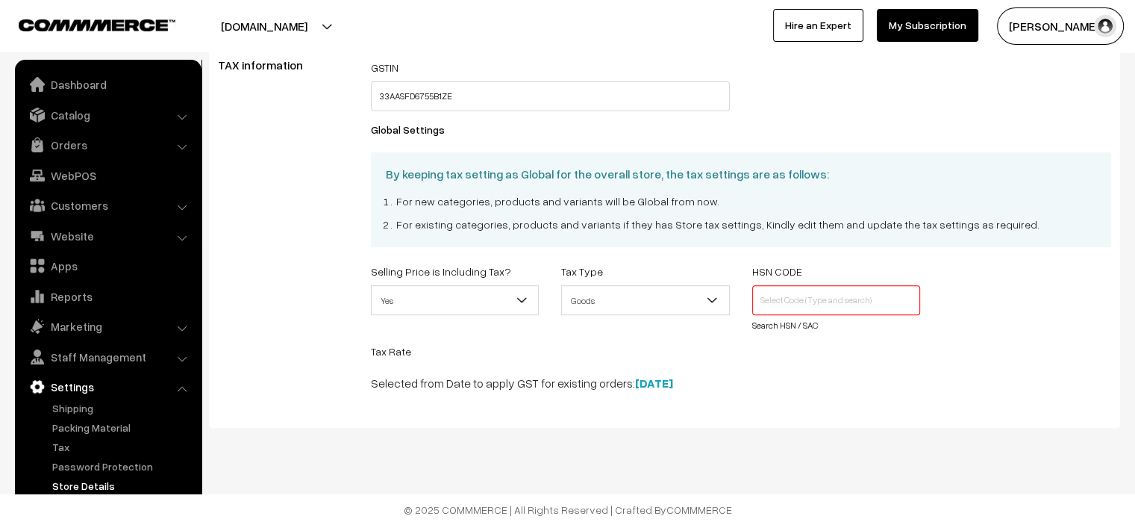
click at [786, 301] on input "text" at bounding box center [836, 300] width 169 height 30
paste input "39269099"
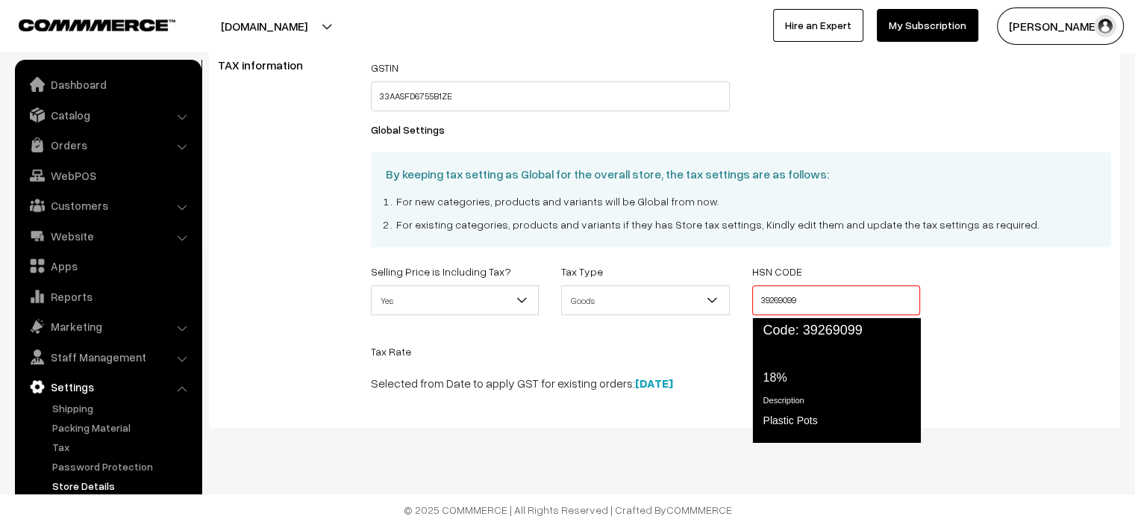
drag, startPoint x: 854, startPoint y: 339, endPoint x: 863, endPoint y: 340, distance: 9.0
click at [854, 339] on span "Code: 39269099" at bounding box center [836, 330] width 169 height 26
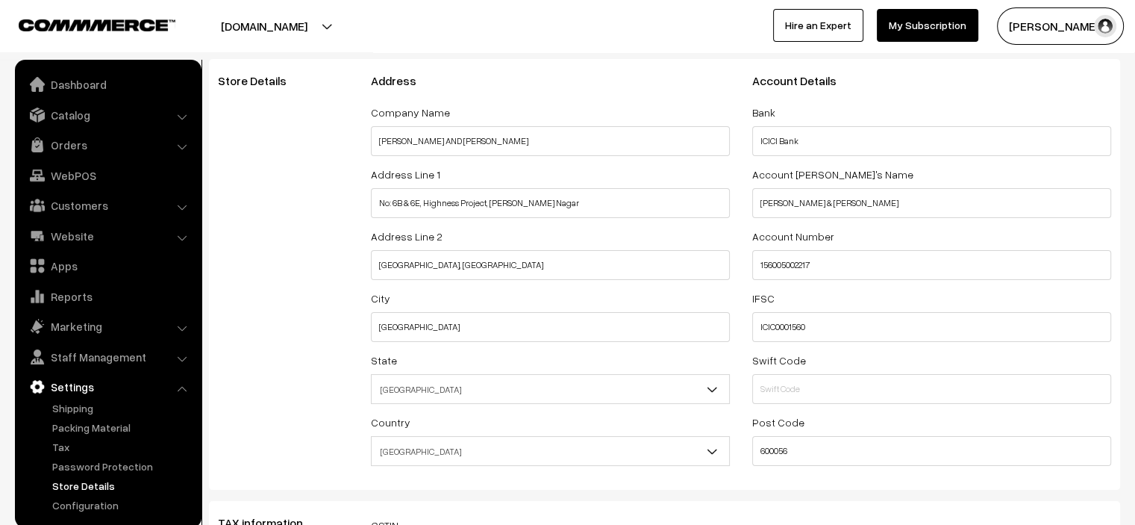
scroll to position [0, 0]
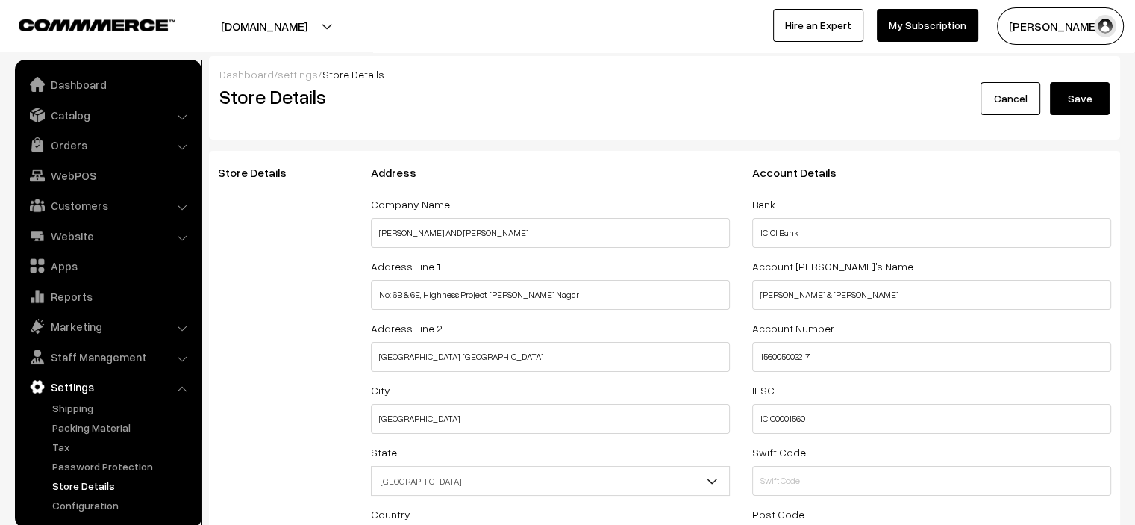
type input "39269099"
click at [1087, 102] on button "Save" at bounding box center [1080, 98] width 60 height 33
select select "99"
click at [1075, 97] on button "Save" at bounding box center [1080, 98] width 60 height 33
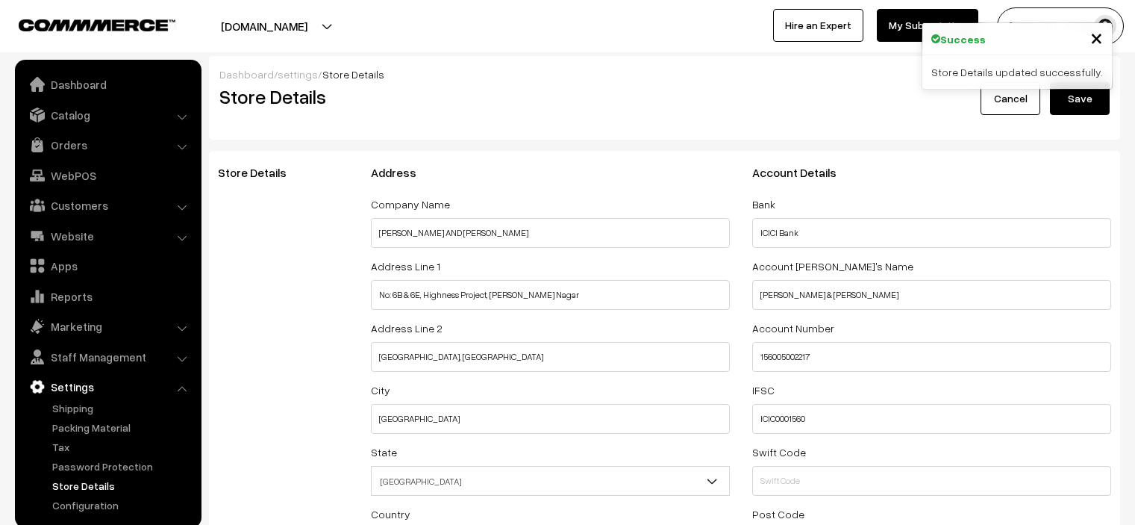
select select "99"
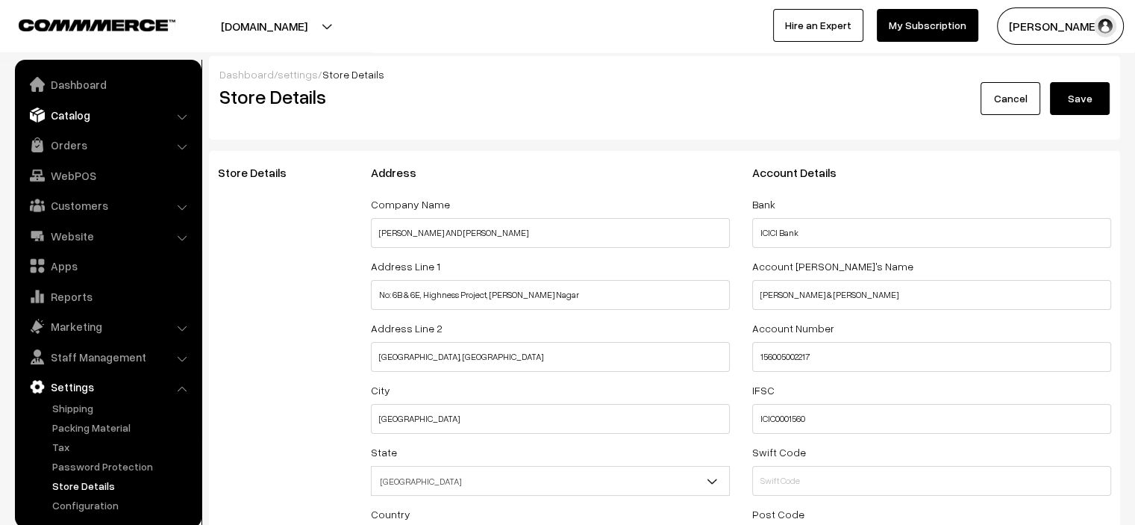
click at [117, 122] on link "Catalog" at bounding box center [108, 114] width 178 height 27
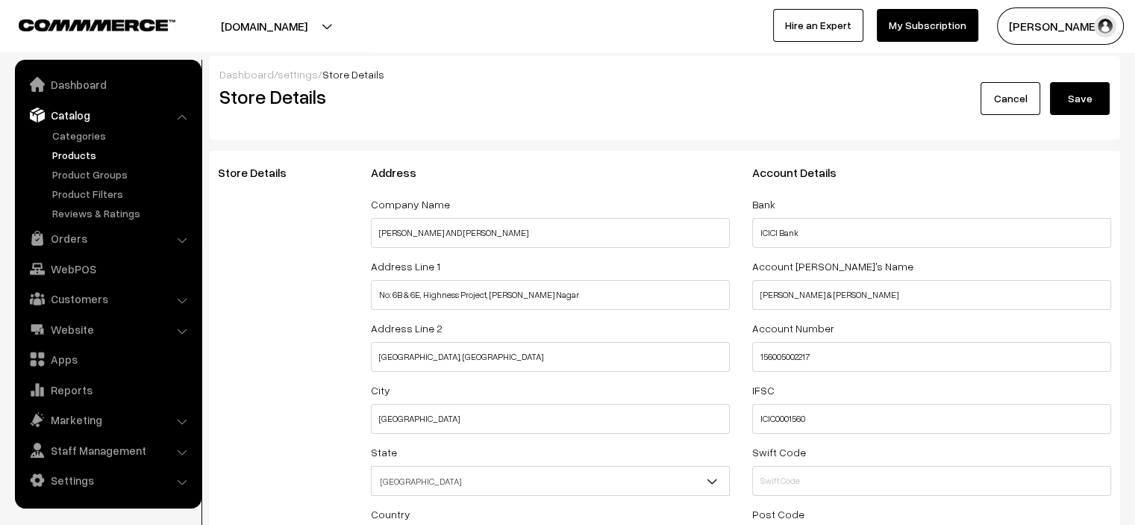
click at [79, 154] on link "Products" at bounding box center [123, 155] width 148 height 16
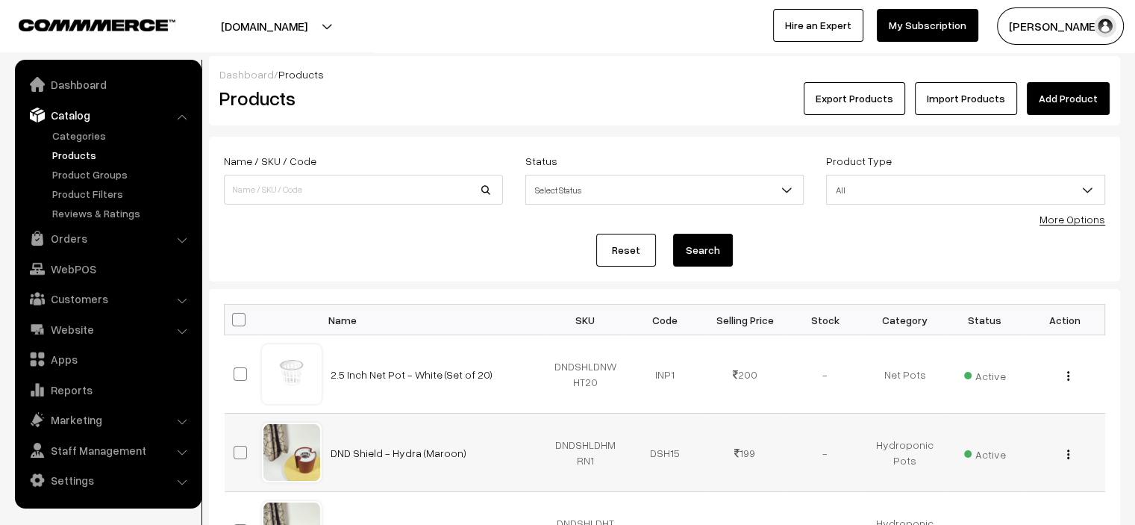
click at [1069, 456] on img "button" at bounding box center [1068, 454] width 2 height 10
click at [966, 501] on link "Edit" at bounding box center [1001, 509] width 127 height 33
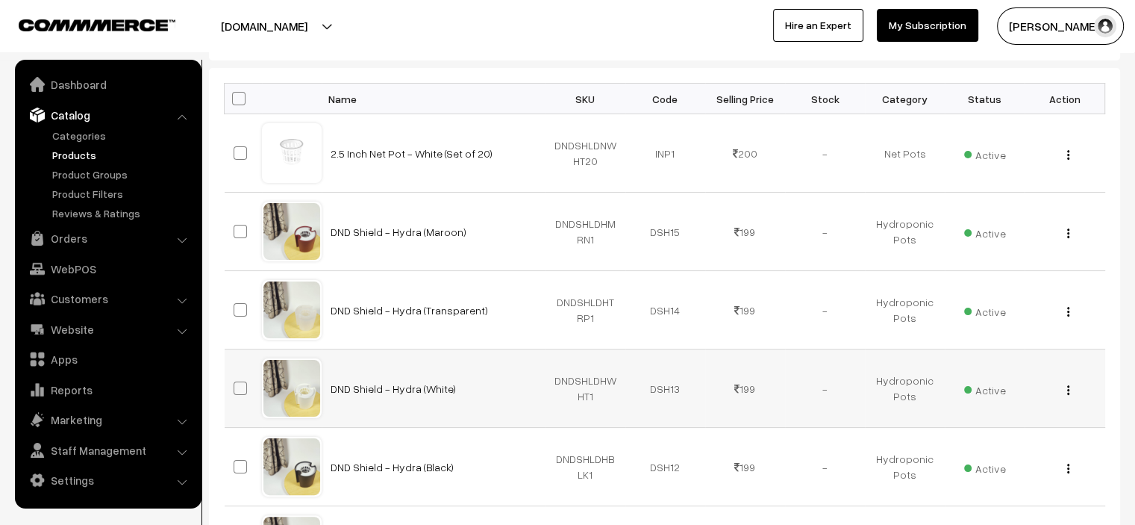
scroll to position [224, 0]
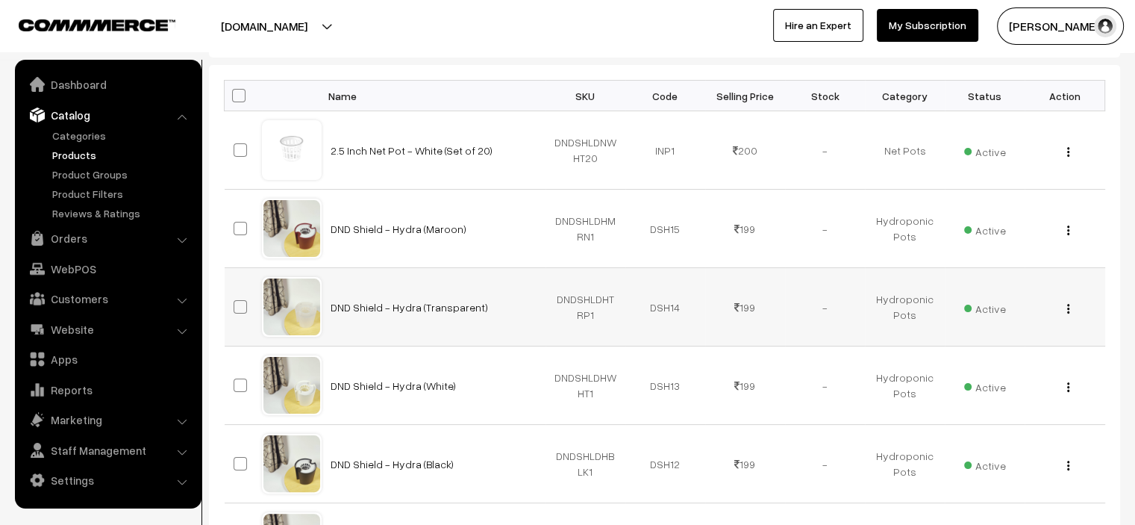
click at [1070, 307] on div "View Edit Delete" at bounding box center [1065, 307] width 62 height 16
click at [1069, 307] on img "button" at bounding box center [1068, 309] width 2 height 10
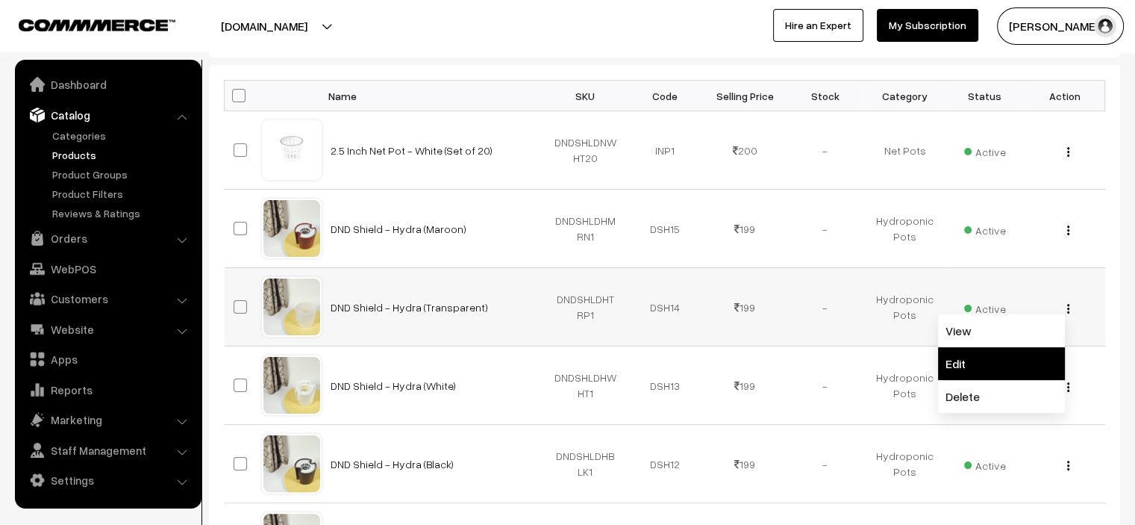
click at [972, 375] on link "Edit" at bounding box center [1001, 363] width 127 height 33
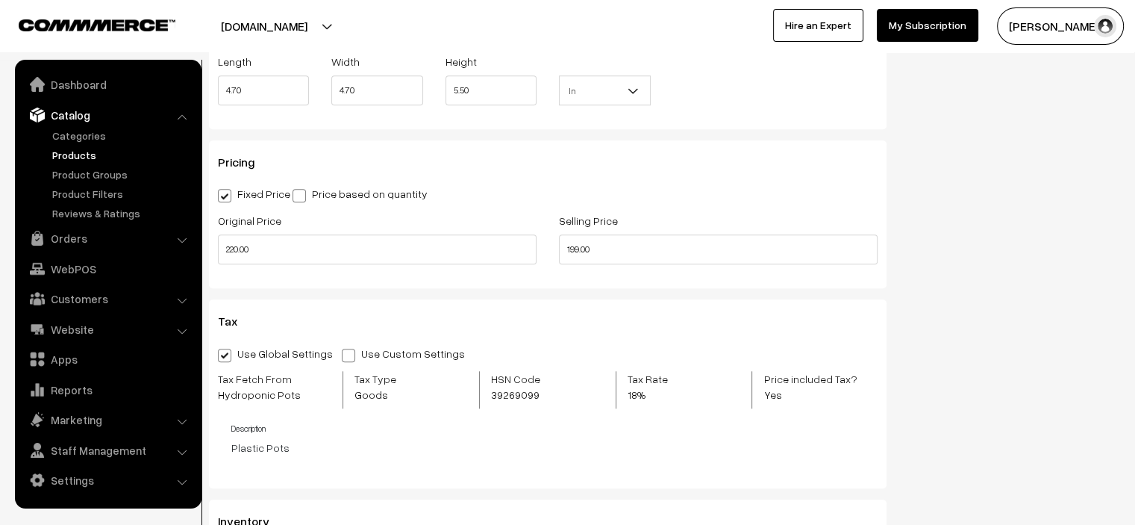
scroll to position [1343, 0]
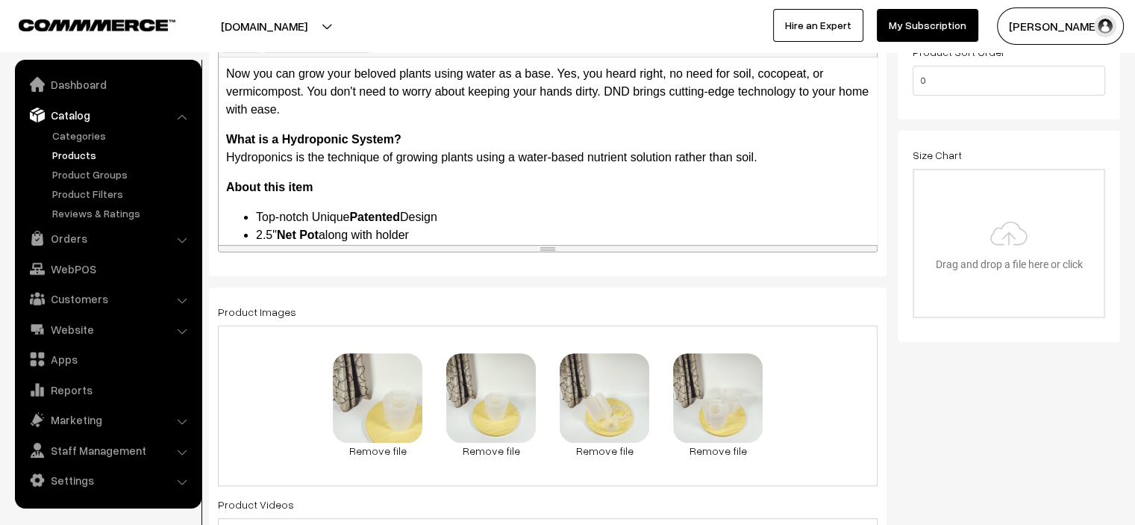
scroll to position [149, 0]
